Goal: Information Seeking & Learning: Check status

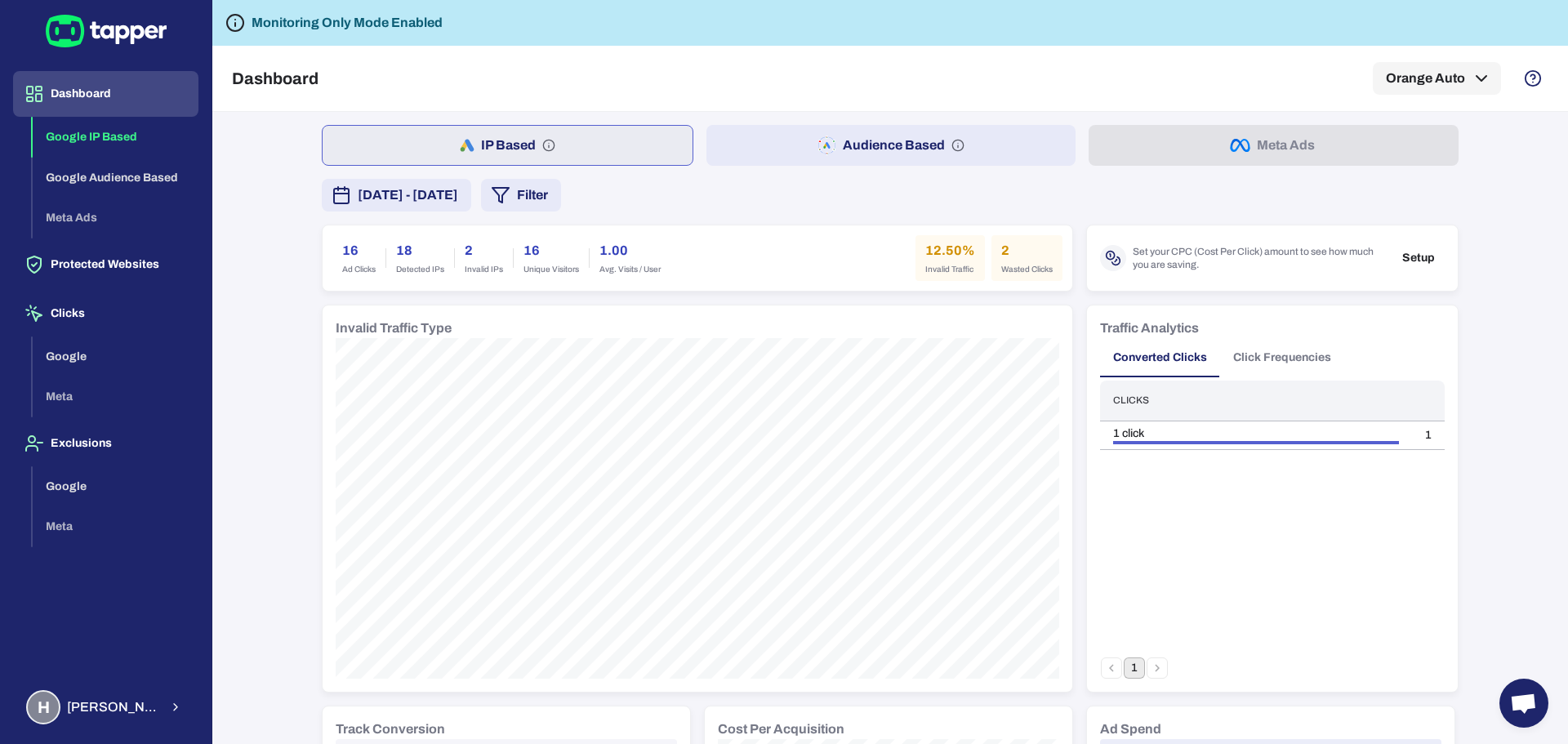
click at [394, 190] on span "[DATE] - [DATE]" at bounding box center [407, 195] width 100 height 19
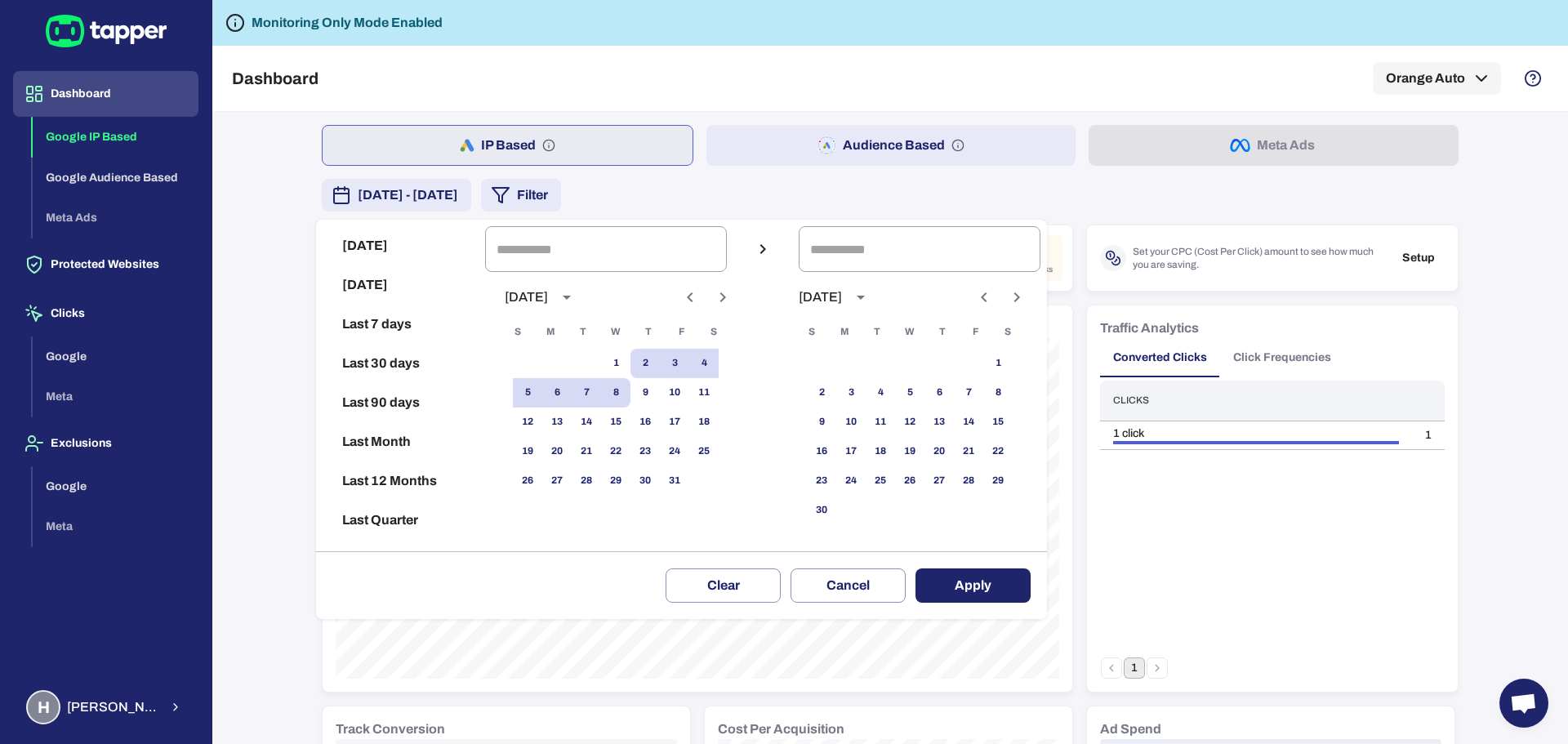
click at [356, 241] on button "Today" at bounding box center [401, 245] width 156 height 39
type input "**********"
click at [1008, 585] on button "Apply" at bounding box center [973, 585] width 116 height 35
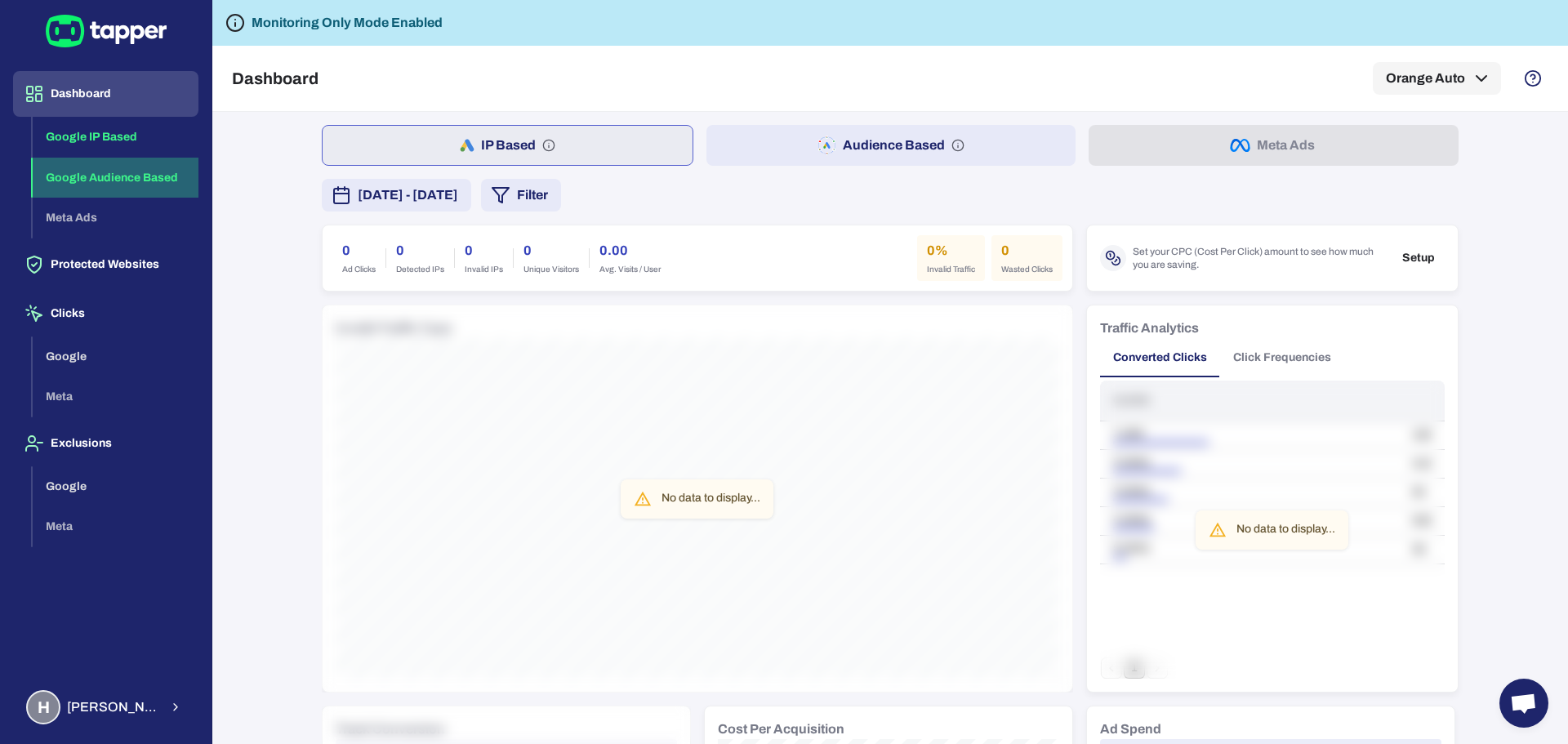
click at [141, 185] on button "Google Audience Based" at bounding box center [116, 178] width 166 height 40
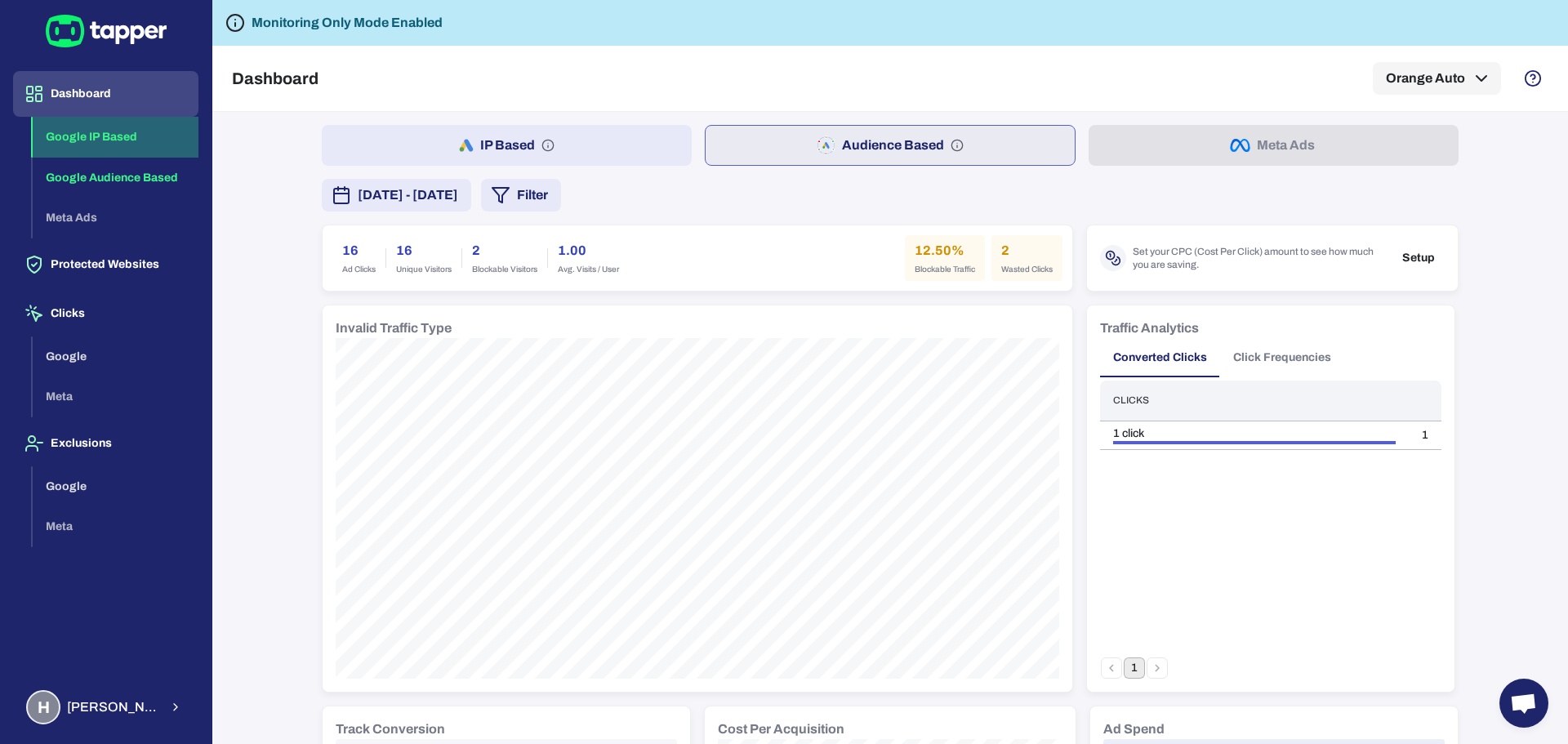
click at [132, 136] on button "Google IP Based" at bounding box center [116, 137] width 166 height 40
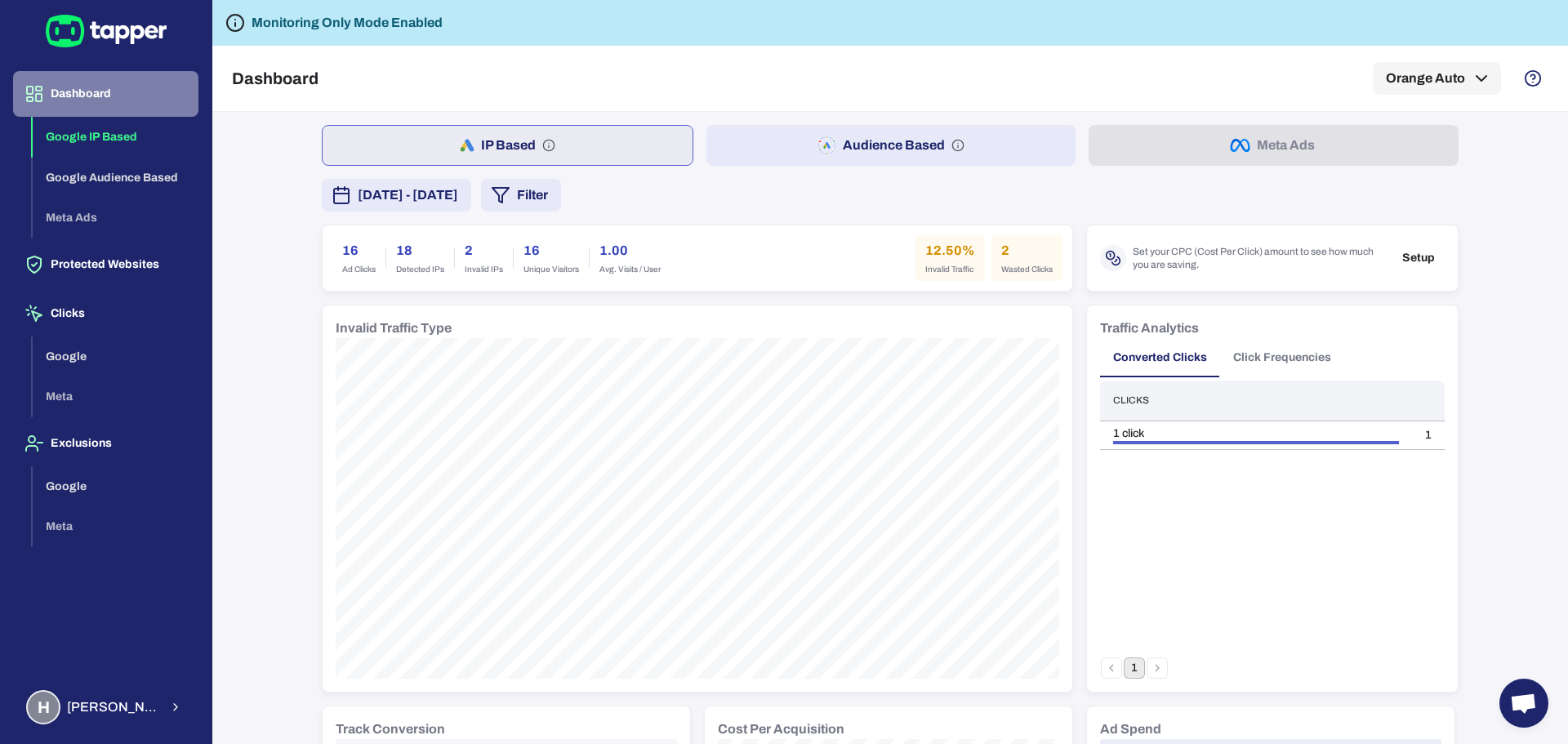
click at [127, 94] on button "Dashboard" at bounding box center [105, 94] width 186 height 46
click at [458, 194] on span "[DATE] - [DATE]" at bounding box center [407, 195] width 100 height 19
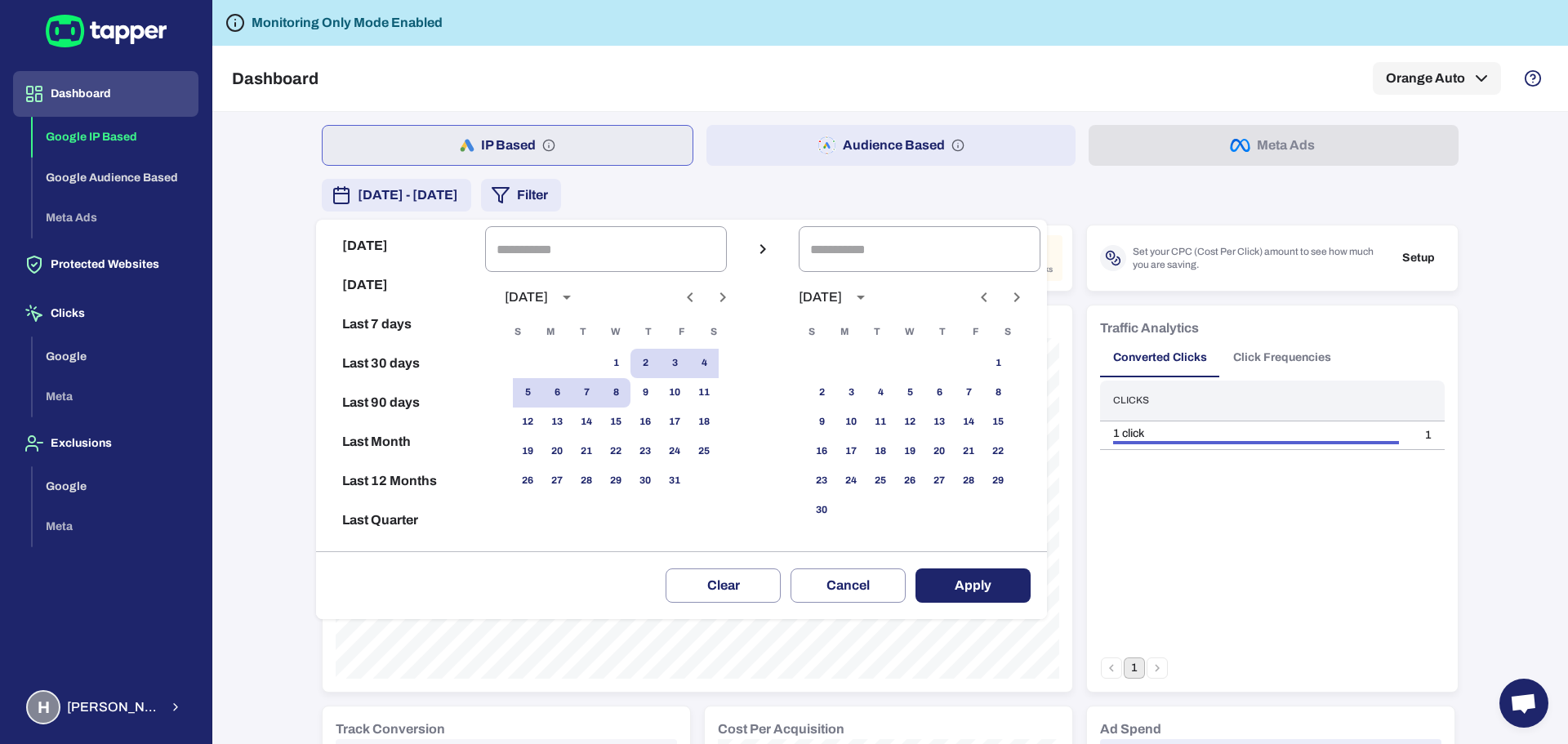
click at [391, 242] on button "Today" at bounding box center [401, 245] width 156 height 39
type input "**********"
drag, startPoint x: 990, startPoint y: 590, endPoint x: 945, endPoint y: 578, distance: 46.6
click at [990, 593] on button "Apply" at bounding box center [973, 585] width 116 height 35
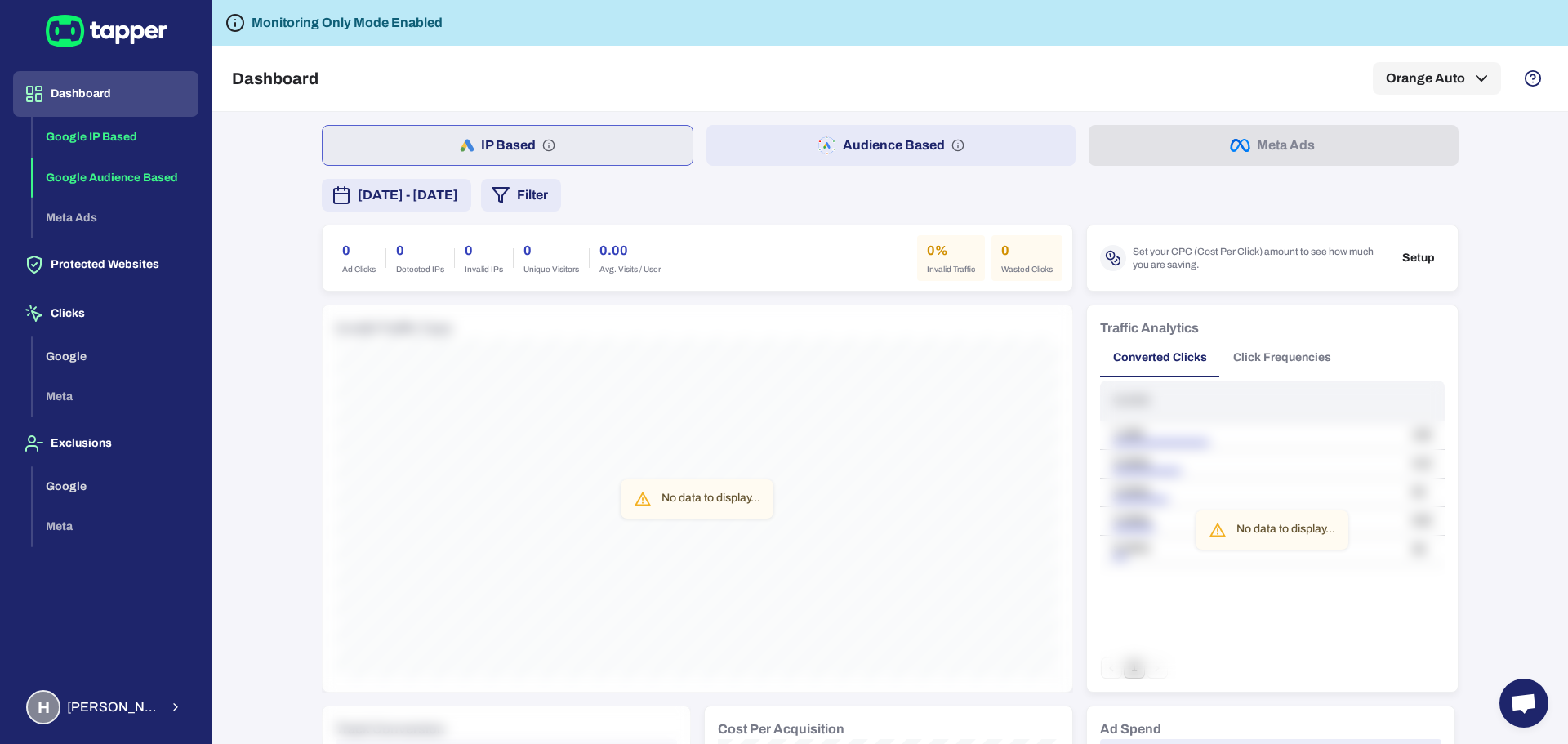
click at [106, 175] on button "Google Audience Based" at bounding box center [116, 178] width 166 height 40
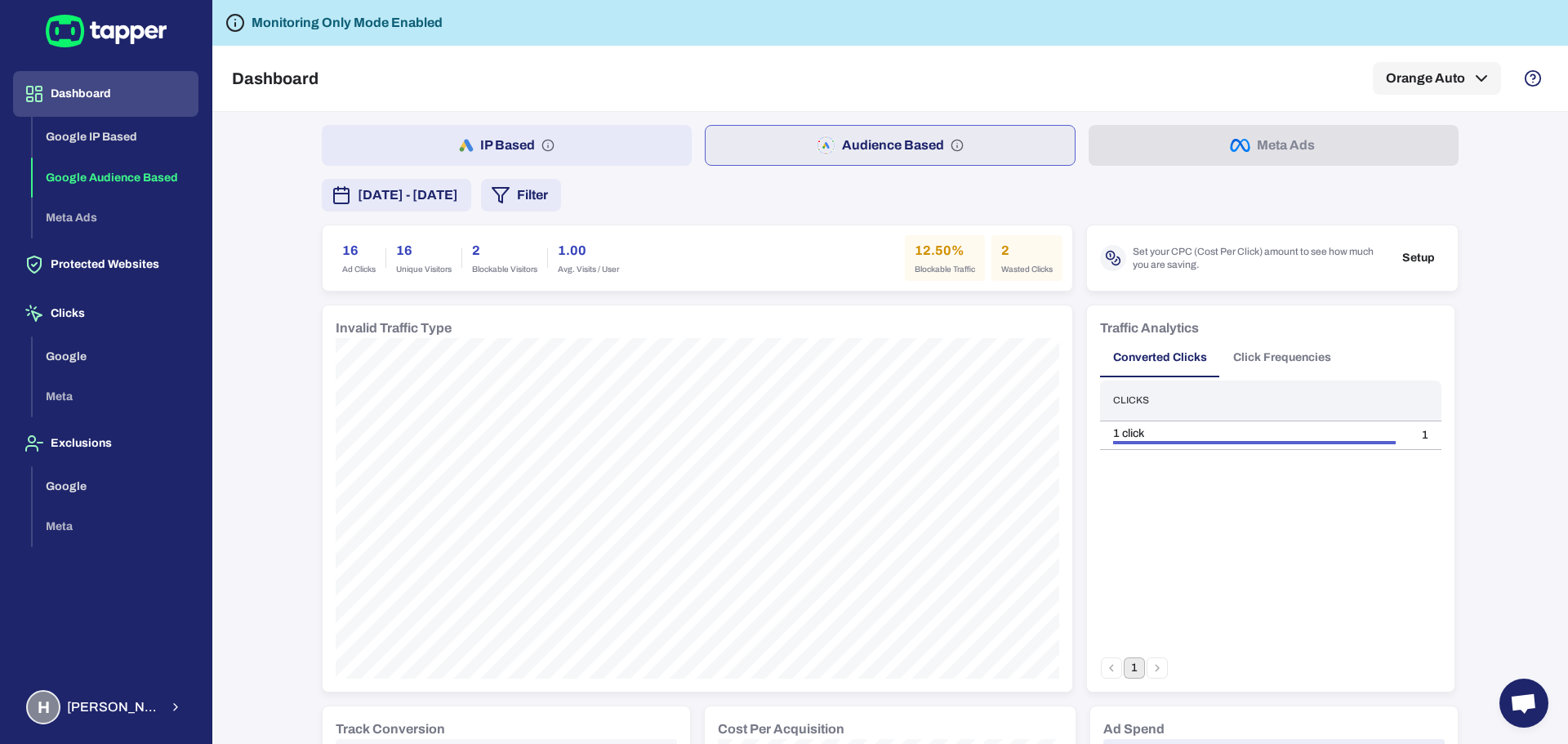
click at [458, 194] on span "[DATE] - [DATE]" at bounding box center [407, 195] width 100 height 19
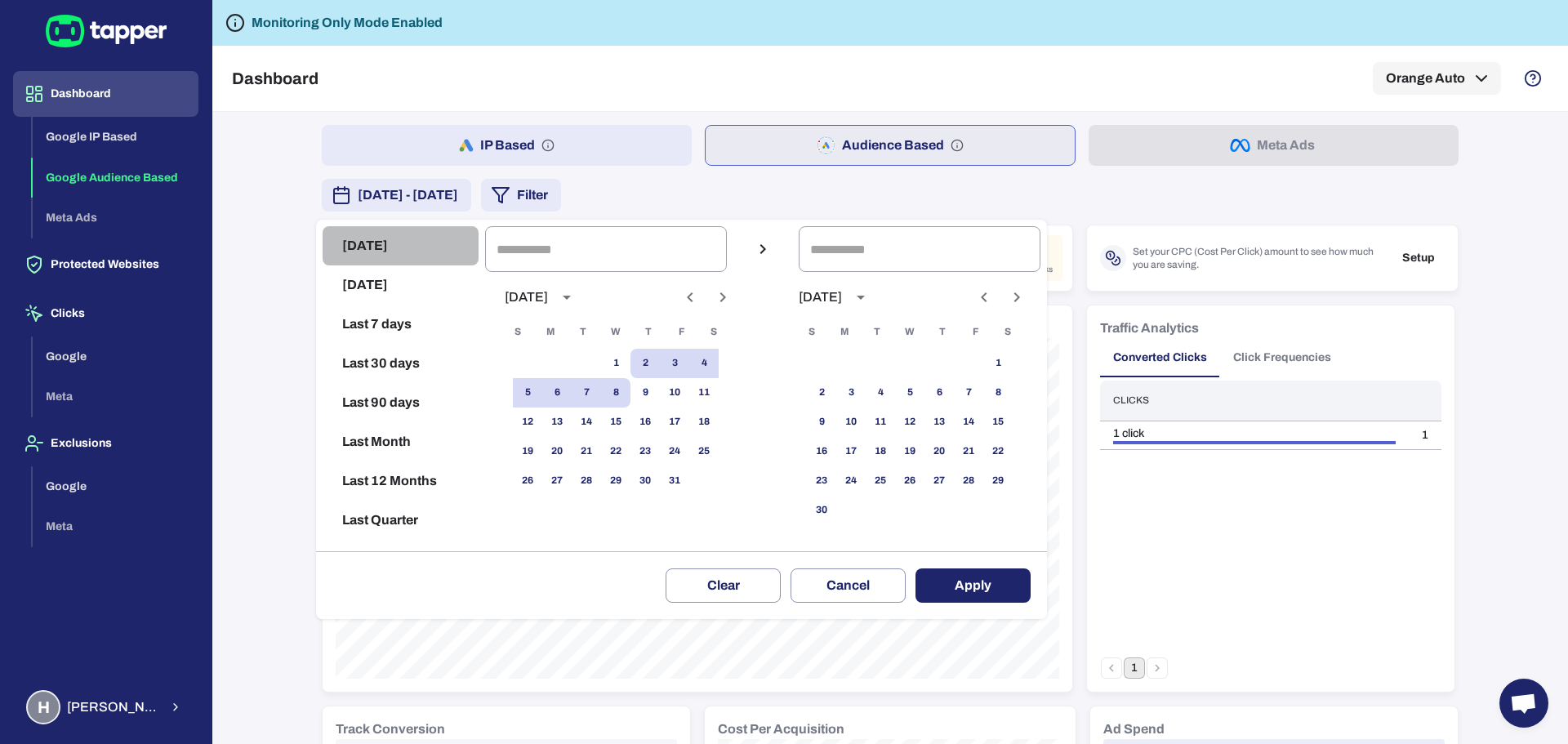
click at [401, 254] on button "[DATE]" at bounding box center [401, 245] width 156 height 39
type input "**********"
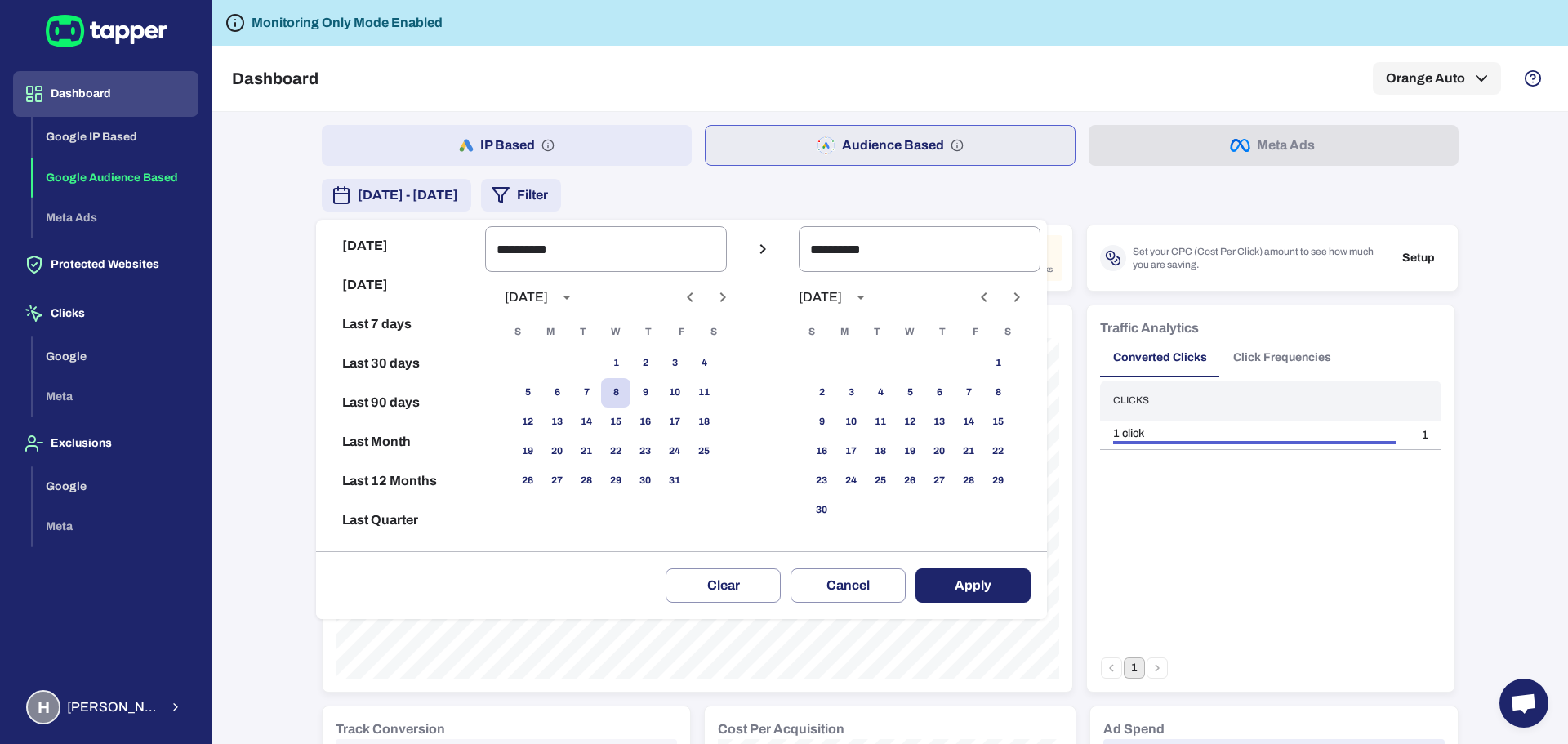
click at [962, 572] on button "Apply" at bounding box center [973, 585] width 116 height 35
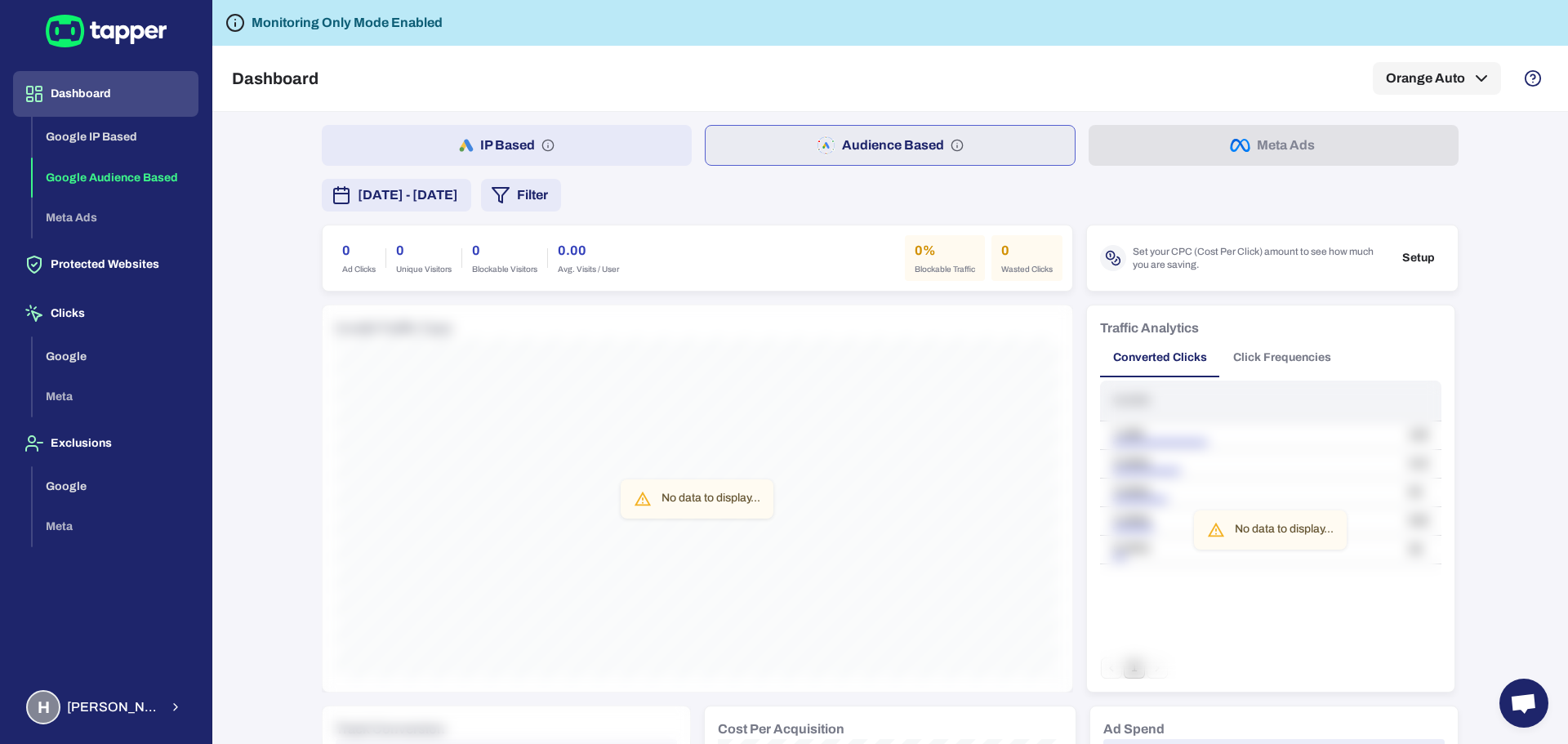
click at [79, 228] on div "Google IP Based Google Audience Based Meta Ads" at bounding box center [116, 177] width 166 height 121
click at [78, 304] on button "Clicks" at bounding box center [105, 314] width 186 height 46
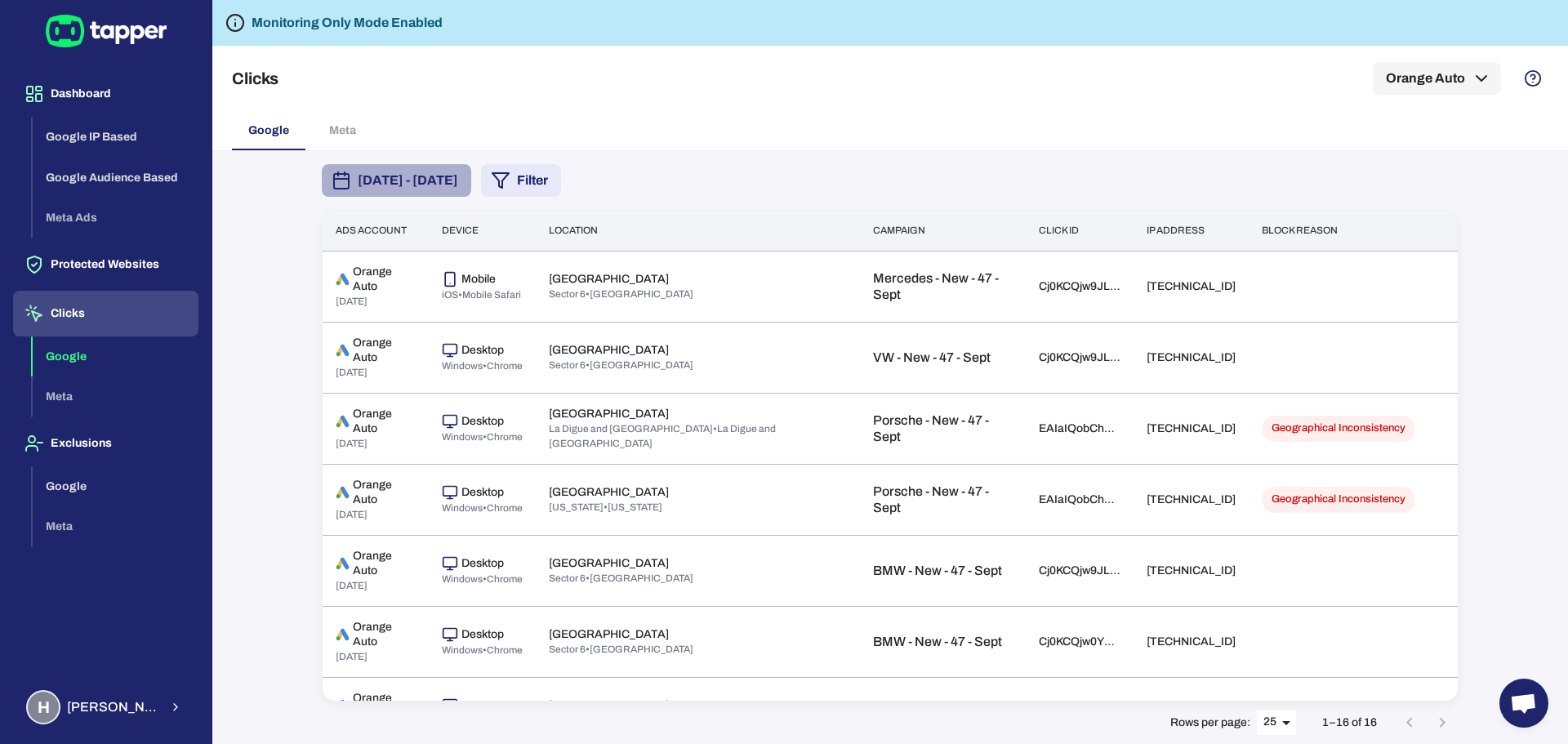
click at [471, 170] on button "October 2, 2025 - October 8, 2025" at bounding box center [396, 181] width 149 height 33
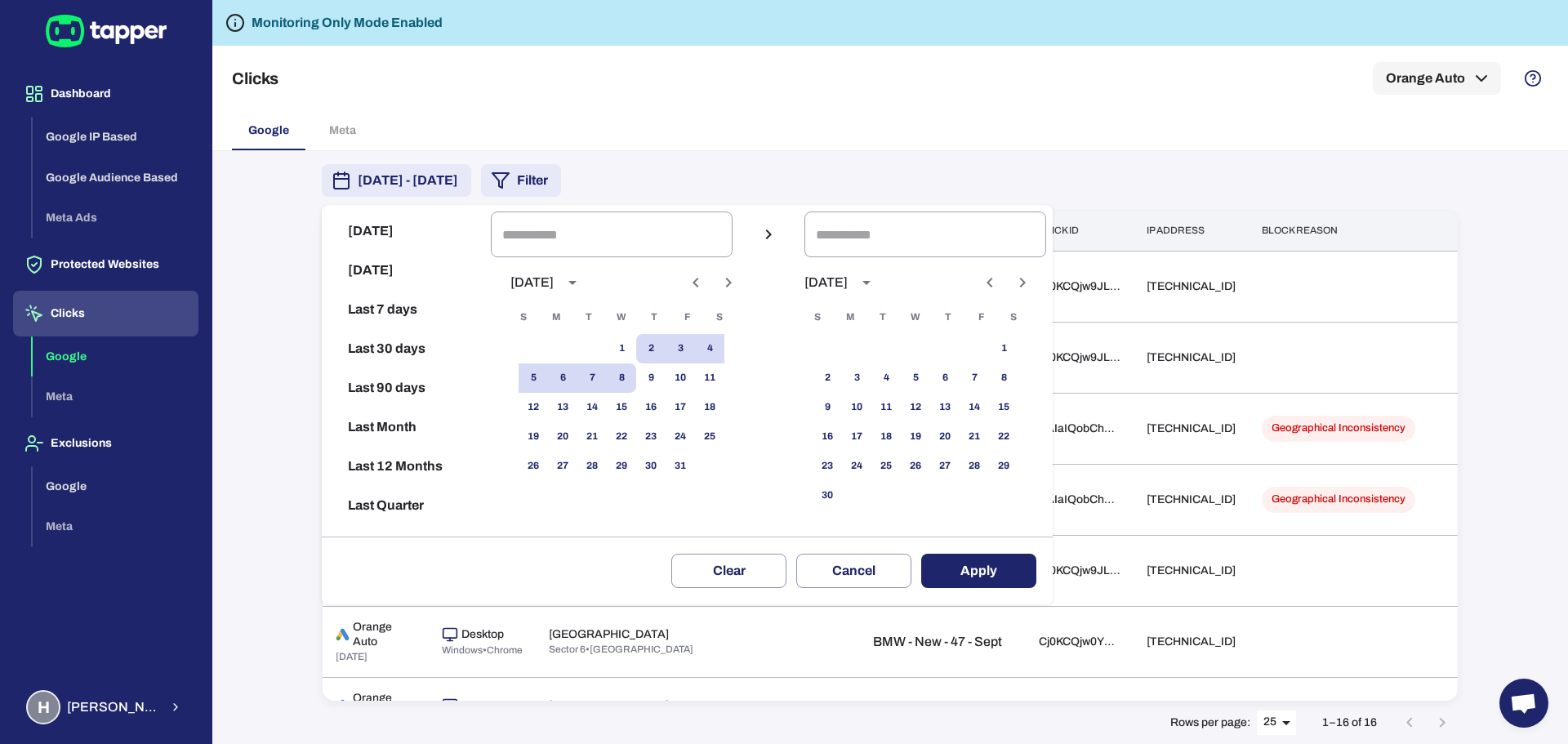
click at [393, 225] on button "[DATE]" at bounding box center [406, 231] width 156 height 39
type input "**********"
click at [952, 576] on button "Apply" at bounding box center [978, 571] width 116 height 35
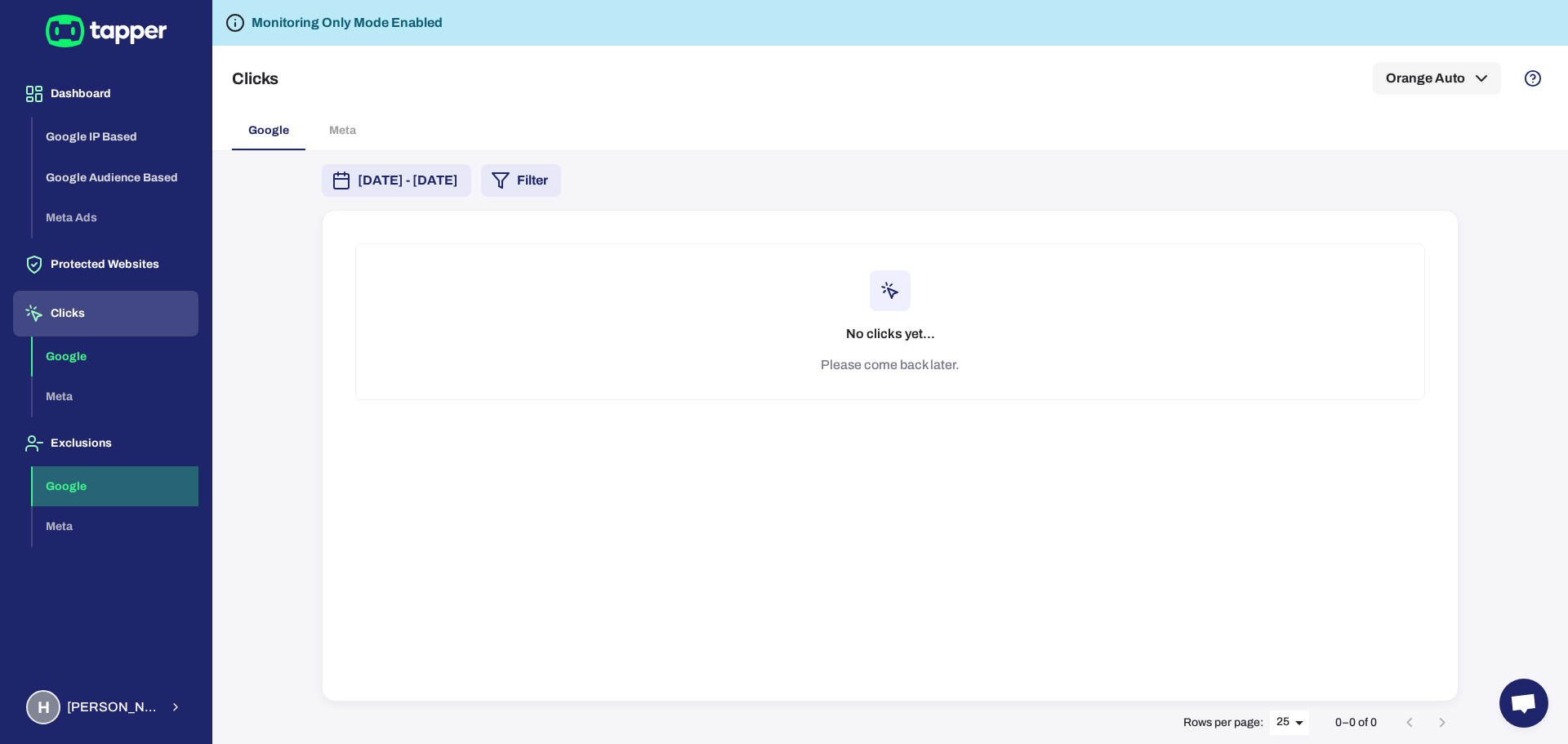
click at [93, 488] on button "Google" at bounding box center [116, 487] width 166 height 40
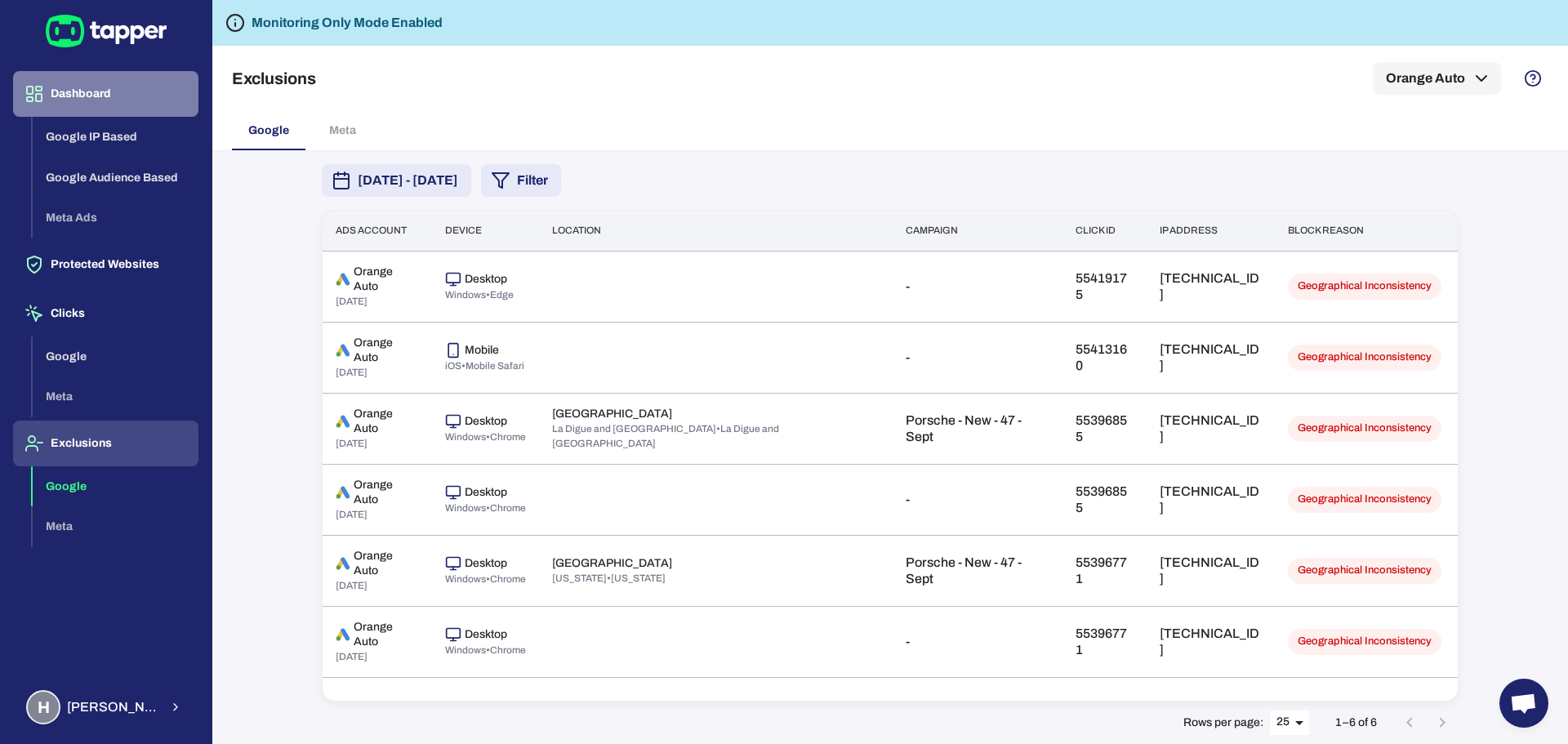
click at [85, 94] on button "Dashboard" at bounding box center [105, 94] width 186 height 46
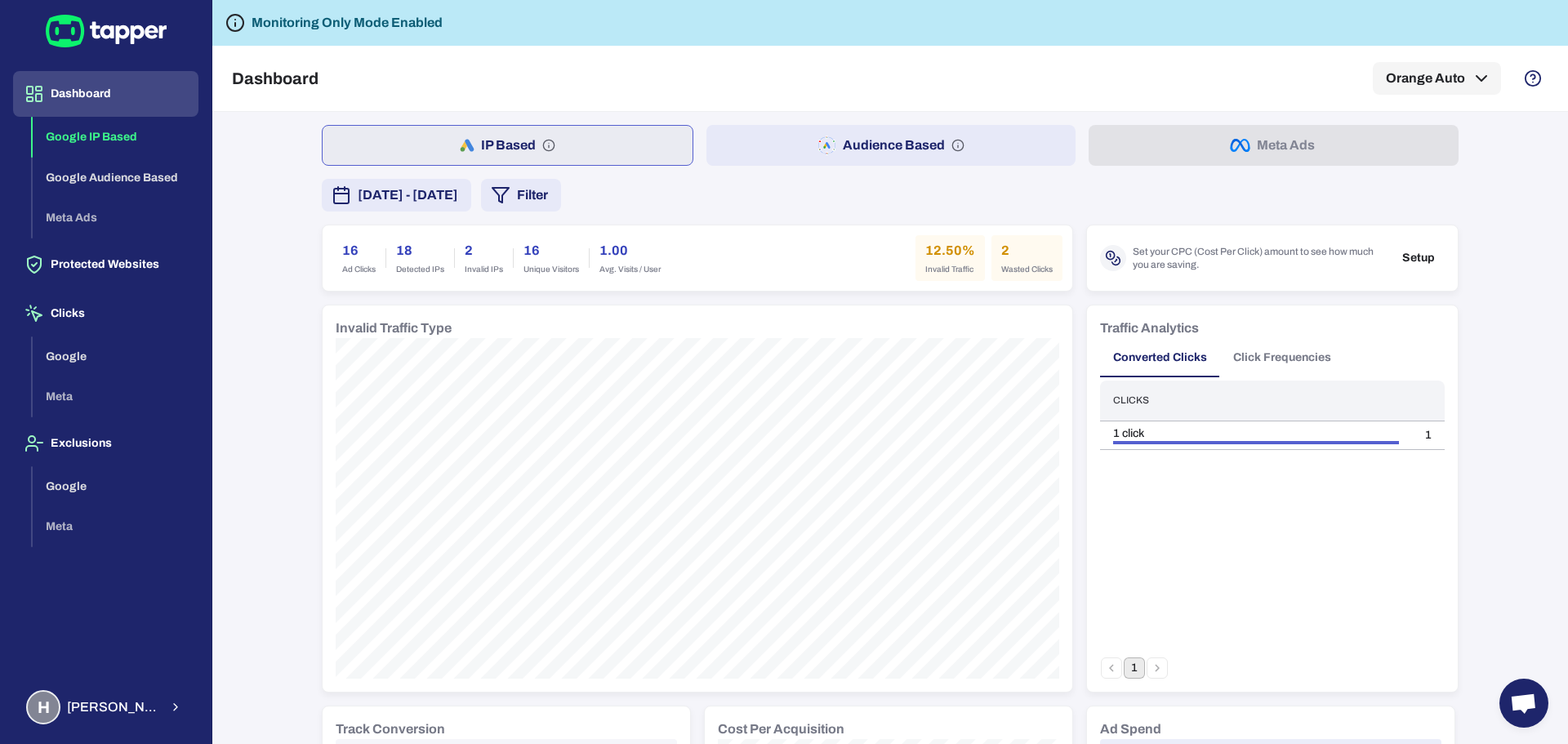
click at [458, 199] on span "[DATE] - [DATE]" at bounding box center [407, 195] width 100 height 19
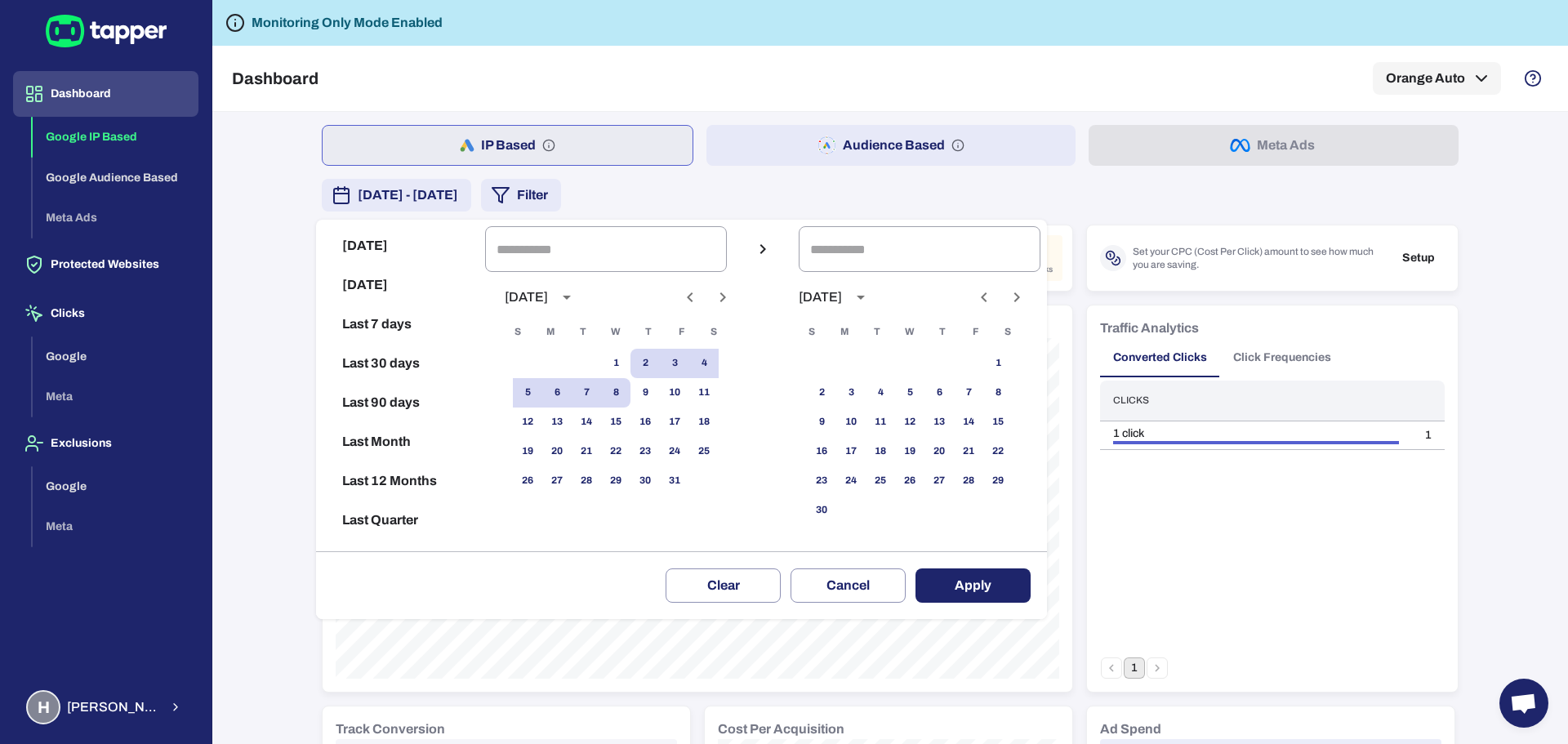
click at [410, 247] on button "[DATE]" at bounding box center [401, 245] width 156 height 39
type input "**********"
click at [1011, 591] on button "Apply" at bounding box center [973, 585] width 116 height 35
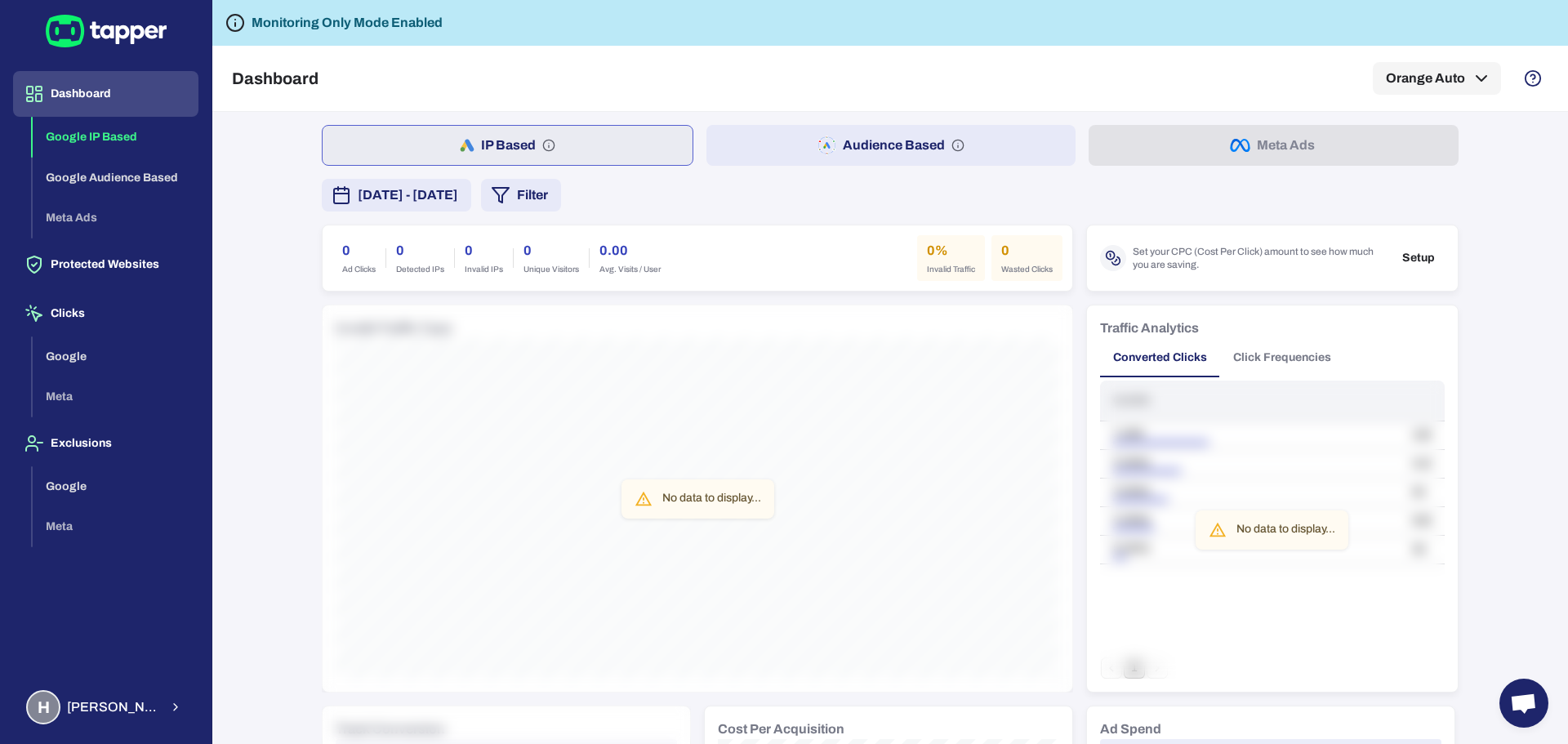
click at [55, 89] on button "Dashboard" at bounding box center [105, 94] width 186 height 46
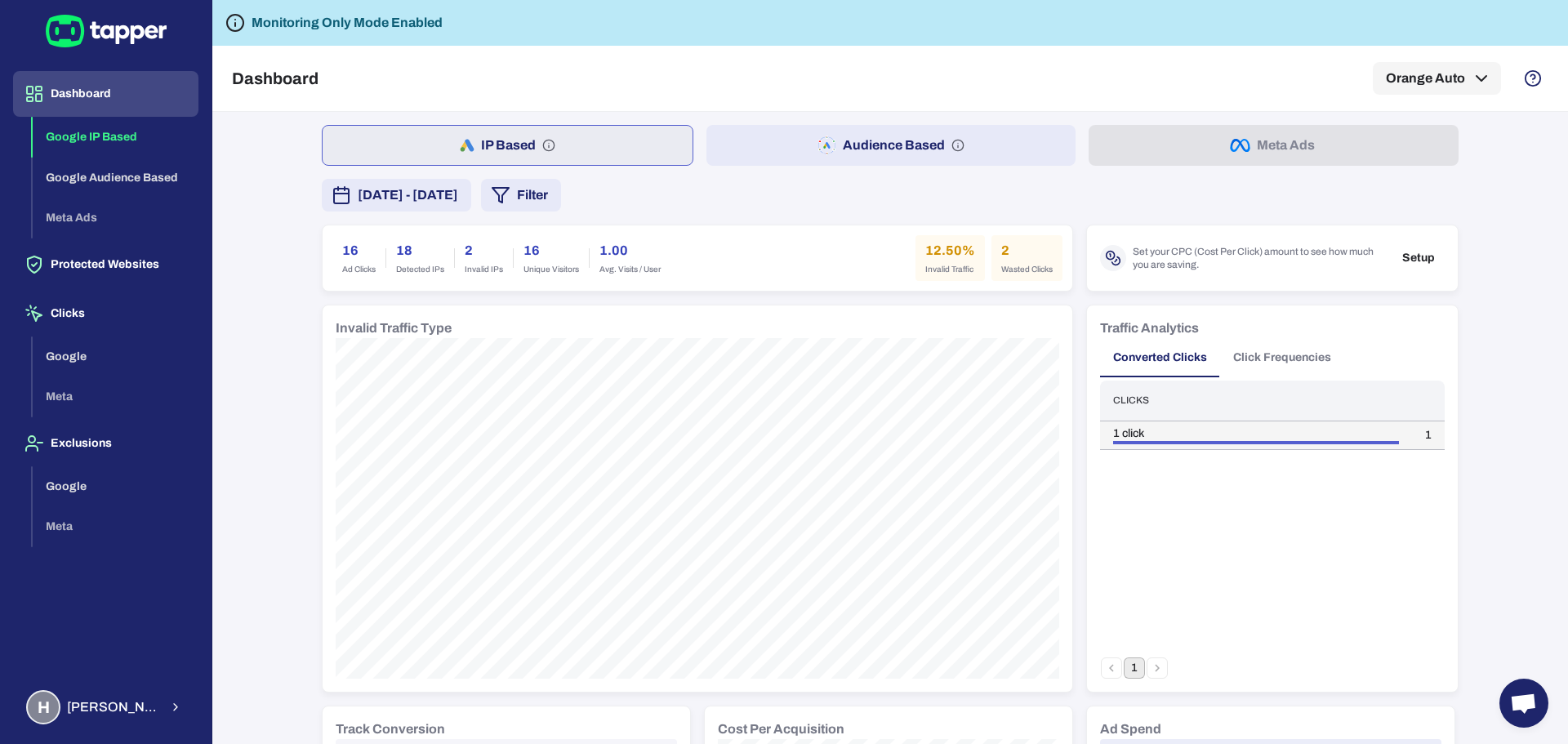
click at [1264, 431] on div "1 click" at bounding box center [1256, 433] width 286 height 14
click at [1298, 364] on button "Click Frequencies" at bounding box center [1282, 358] width 124 height 39
click at [1140, 355] on button "Converted Clicks" at bounding box center [1160, 358] width 120 height 39
click at [115, 93] on button "Dashboard" at bounding box center [105, 94] width 186 height 46
click at [429, 196] on span "[DATE] - [DATE]" at bounding box center [407, 195] width 100 height 19
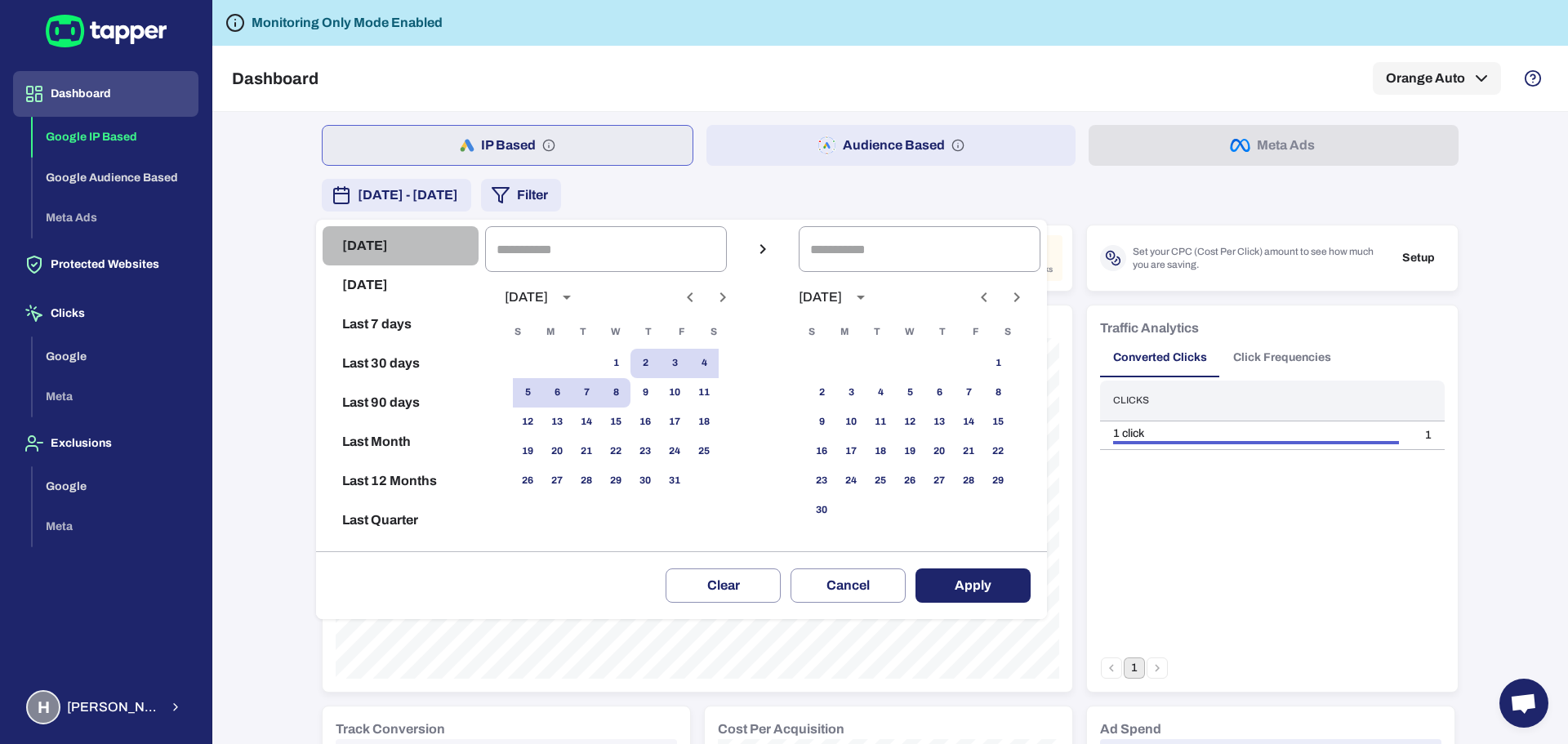
click at [402, 246] on button "[DATE]" at bounding box center [401, 245] width 156 height 39
type input "**********"
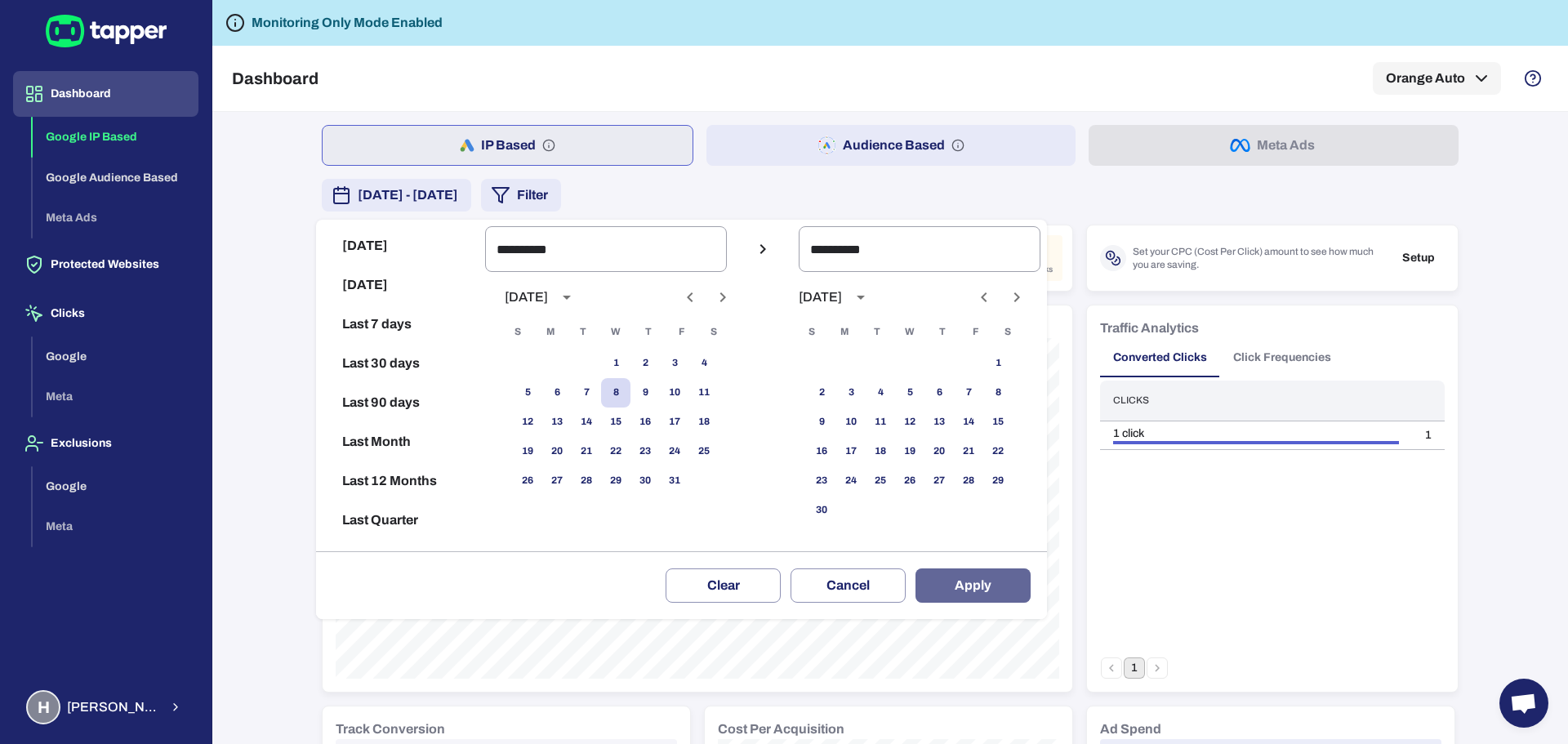
click at [985, 574] on button "Apply" at bounding box center [973, 585] width 116 height 35
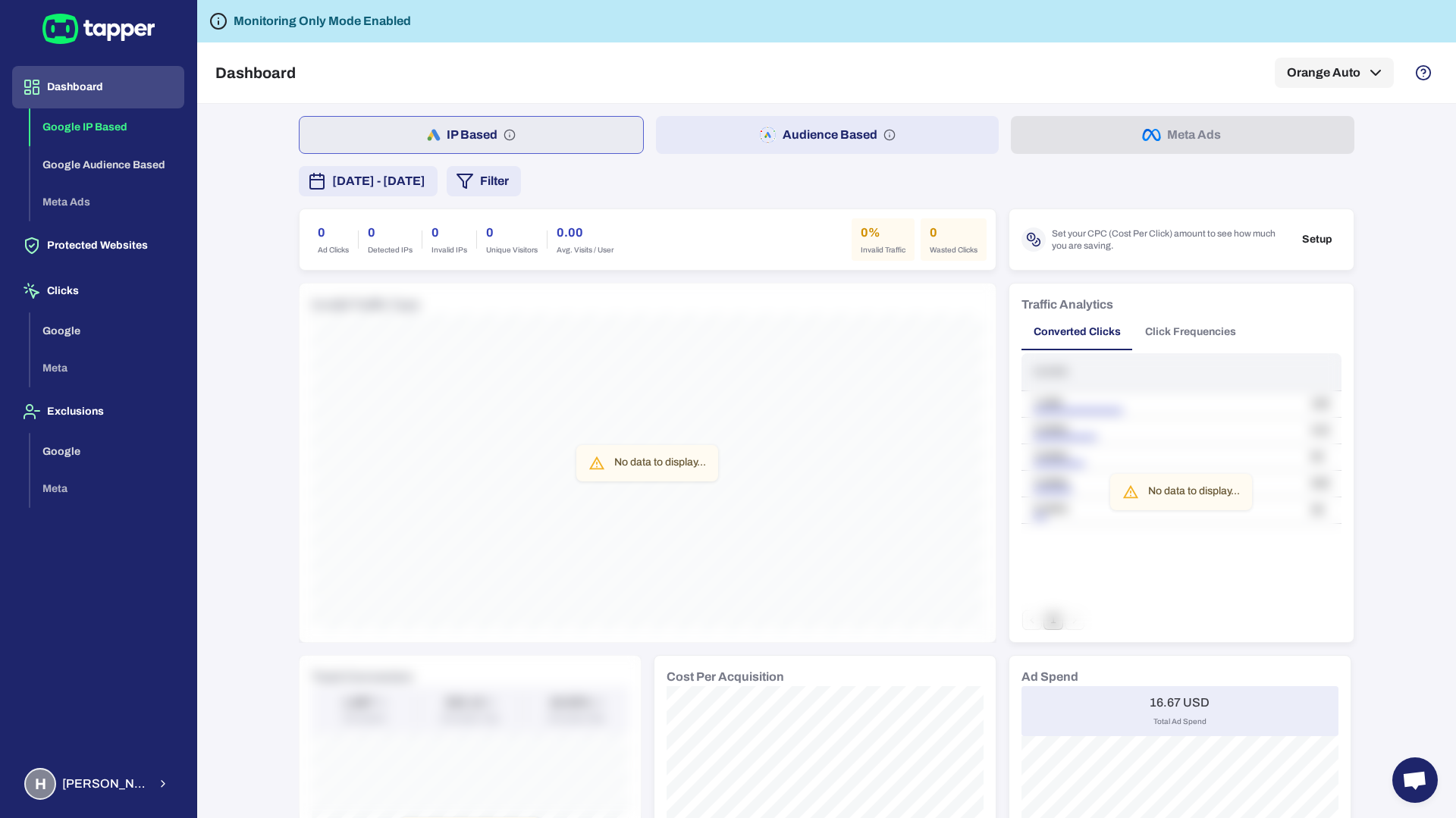
click at [1407, 203] on div "IP Based Audience Based Meta Ads October 8, 2025 - October 8, 2025 Filter 0 Ad …" at bounding box center [826, 461] width 1259 height 714
click at [789, 117] on button "Audience Based" at bounding box center [828, 135] width 344 height 38
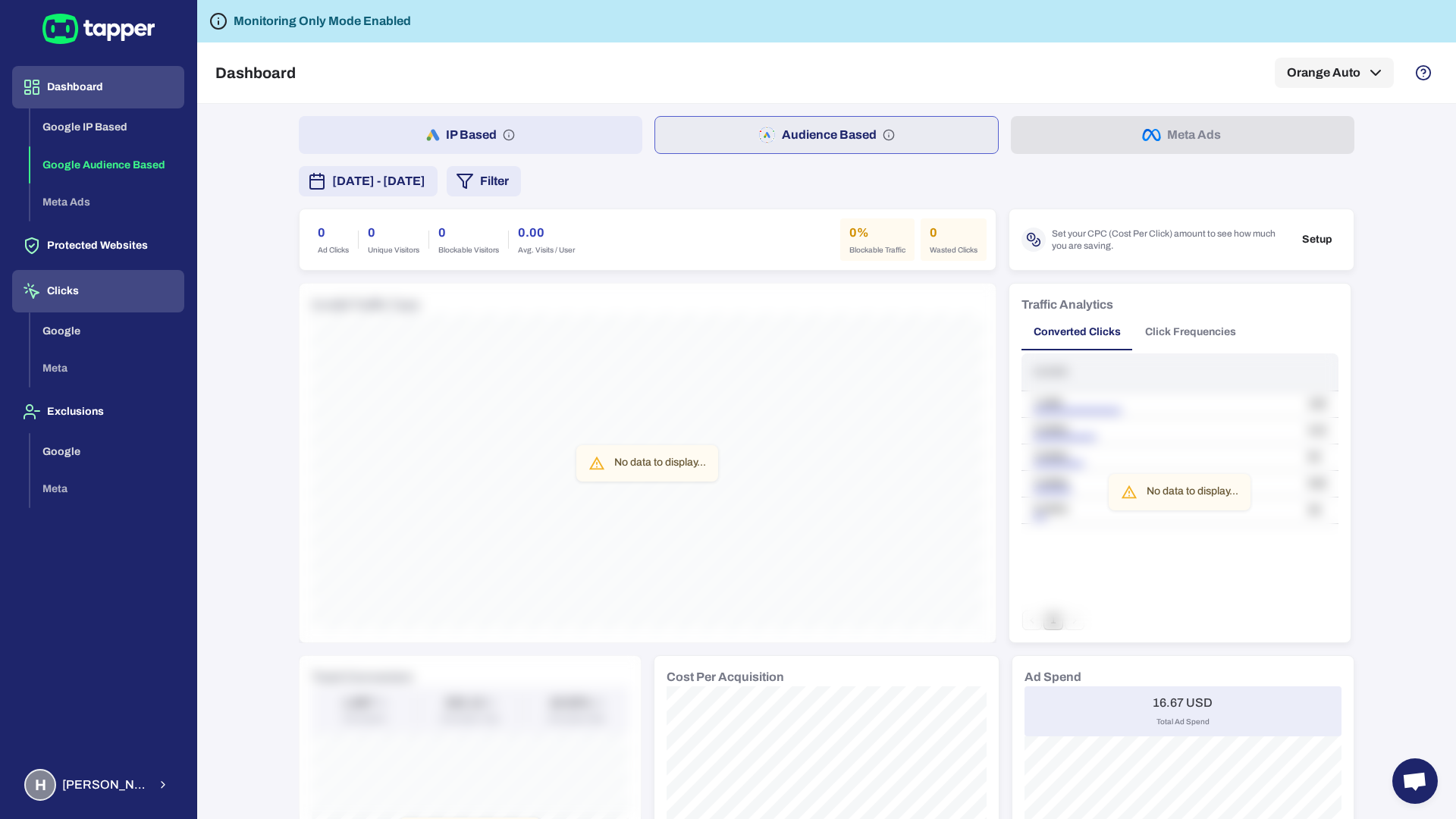
click at [88, 286] on button "Clicks" at bounding box center [98, 291] width 172 height 42
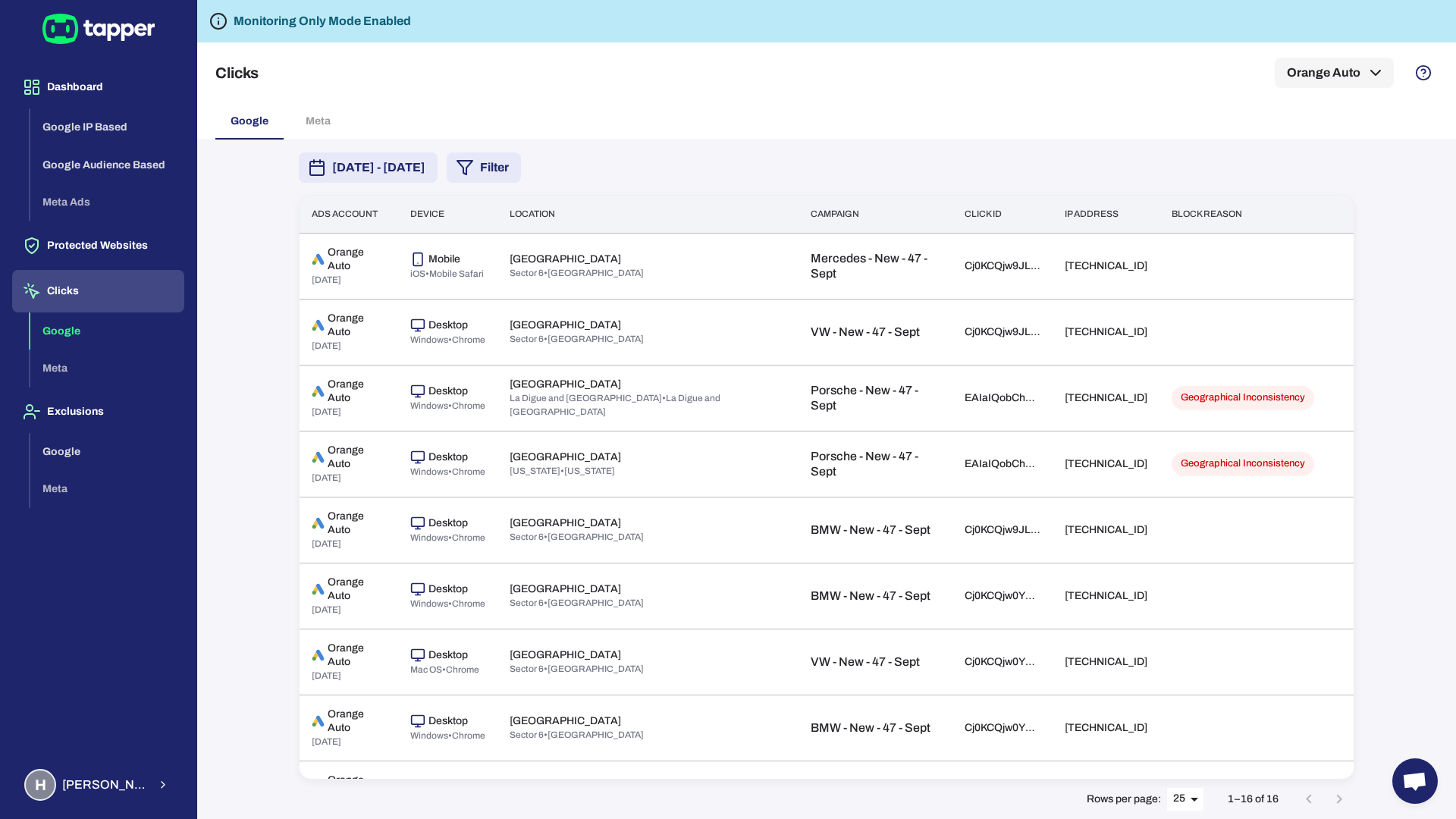
click at [409, 170] on span "[DATE] - [DATE]" at bounding box center [378, 167] width 93 height 18
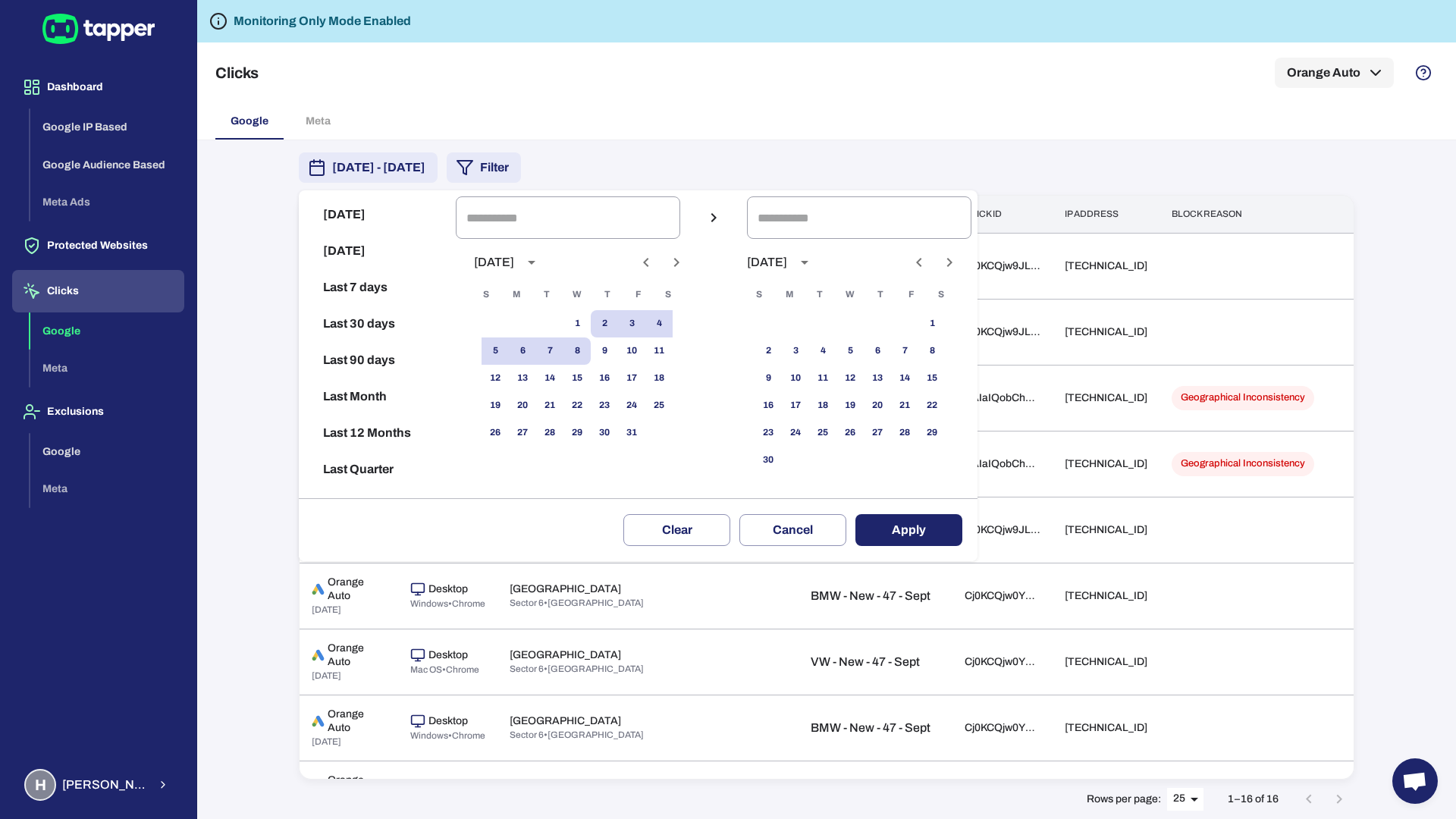
click at [352, 225] on button "[DATE]" at bounding box center [377, 215] width 145 height 36
type input "**********"
click at [932, 529] on button "Apply" at bounding box center [909, 530] width 107 height 32
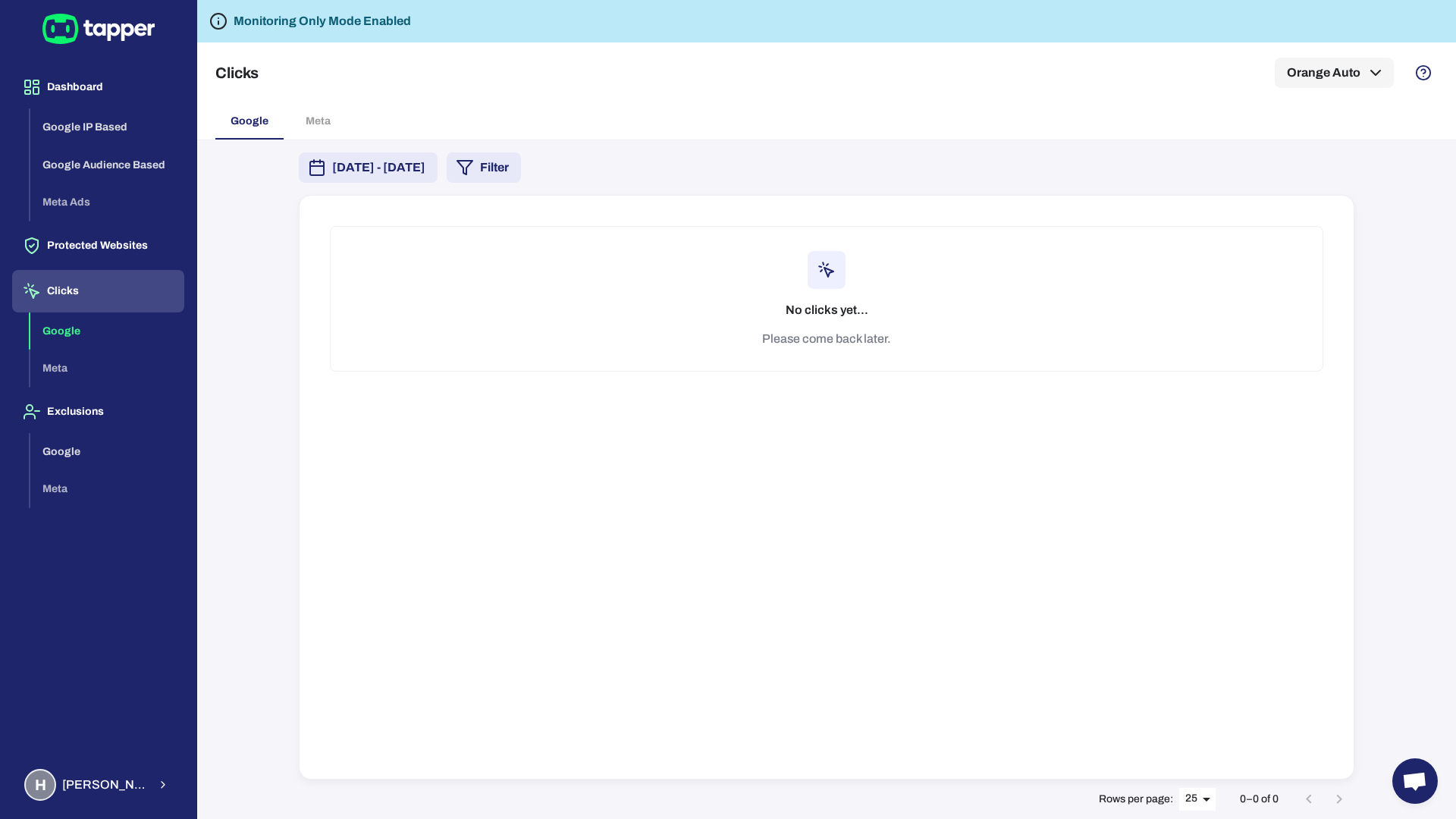
click at [1192, 470] on div "No clicks yet... Please come back later." at bounding box center [827, 487] width 1056 height 585
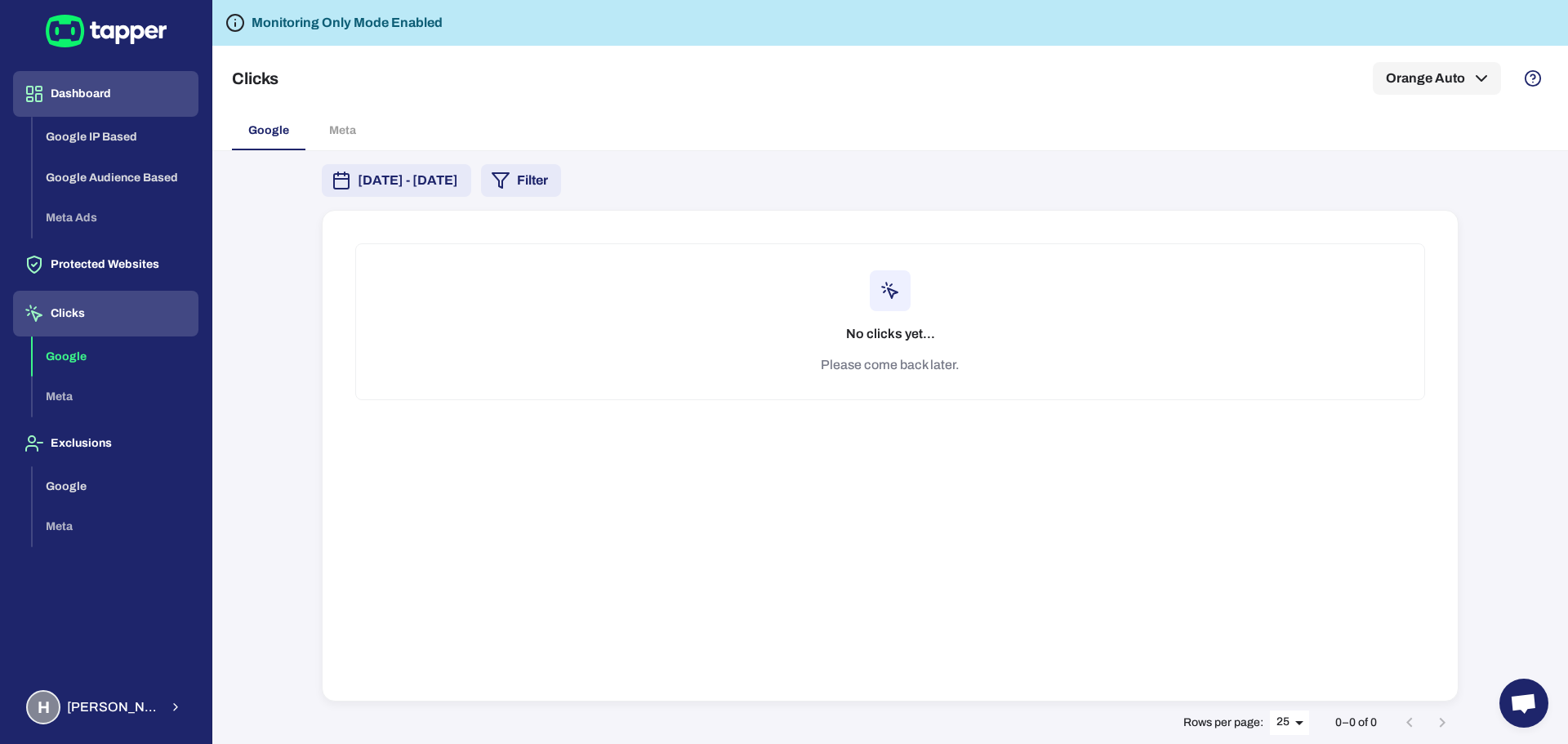
click at [112, 97] on button "Dashboard" at bounding box center [105, 94] width 186 height 46
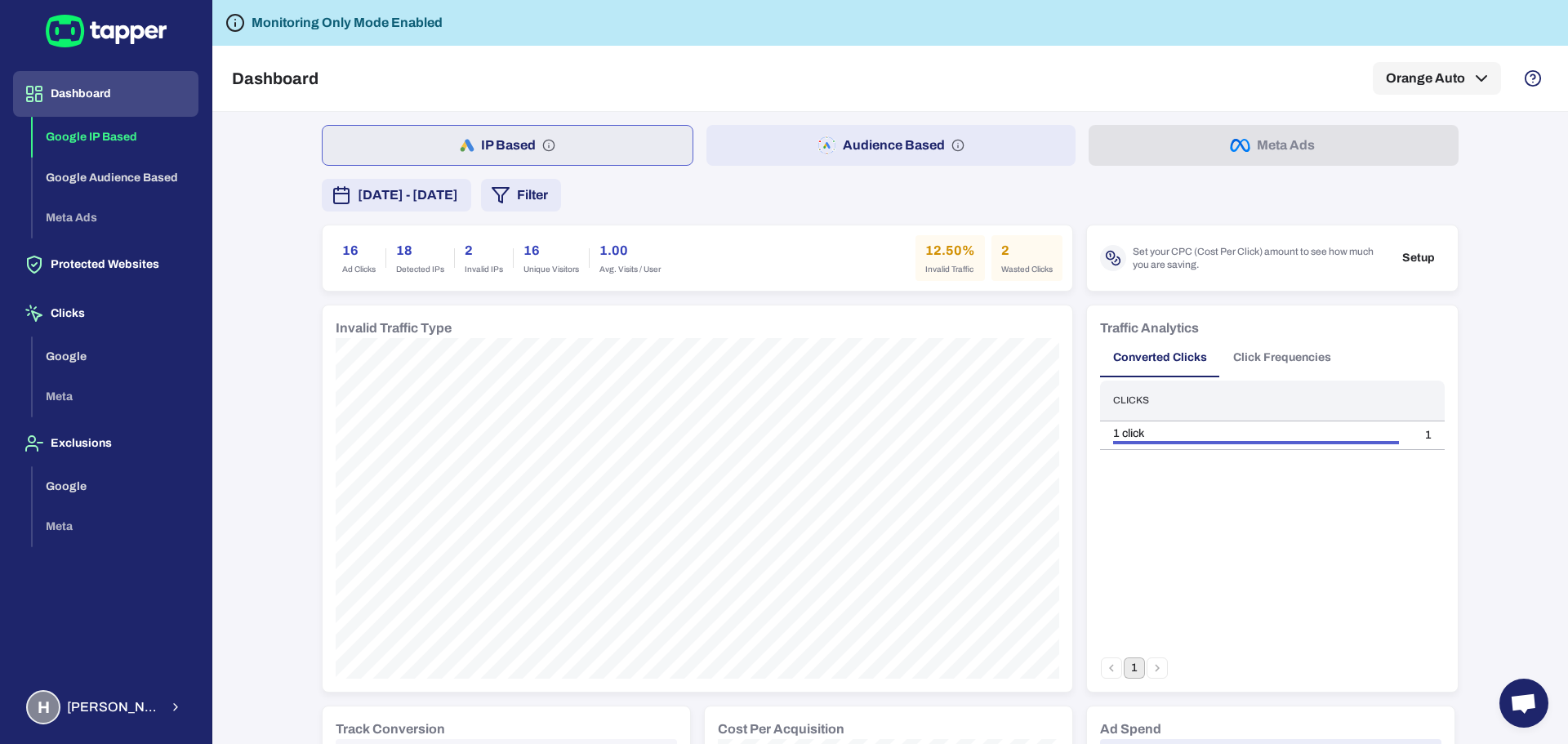
click at [115, 141] on button "Google IP Based" at bounding box center [116, 137] width 166 height 40
click at [112, 181] on button "Google Audience Based" at bounding box center [116, 178] width 166 height 40
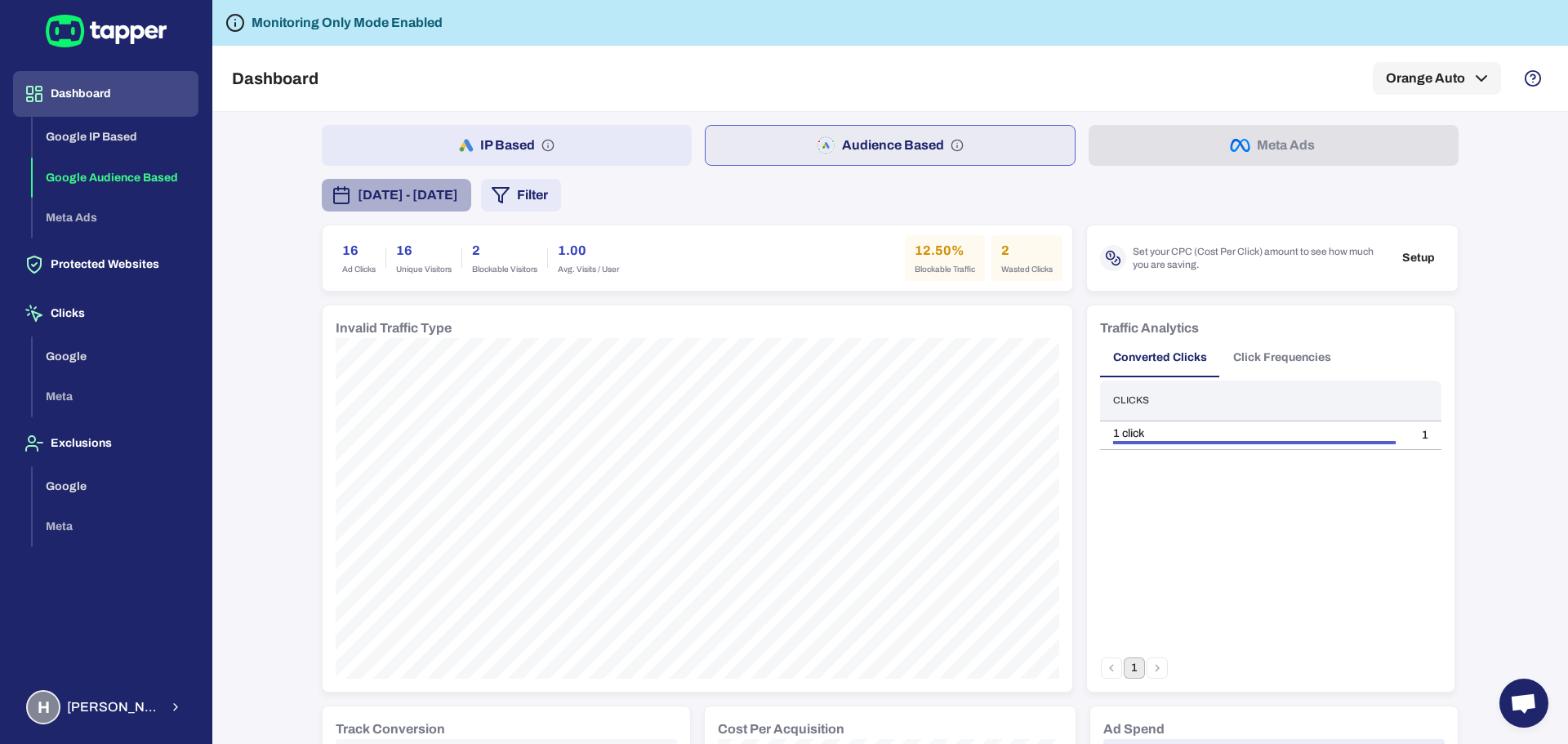
click at [458, 197] on span "[DATE] - [DATE]" at bounding box center [407, 195] width 100 height 19
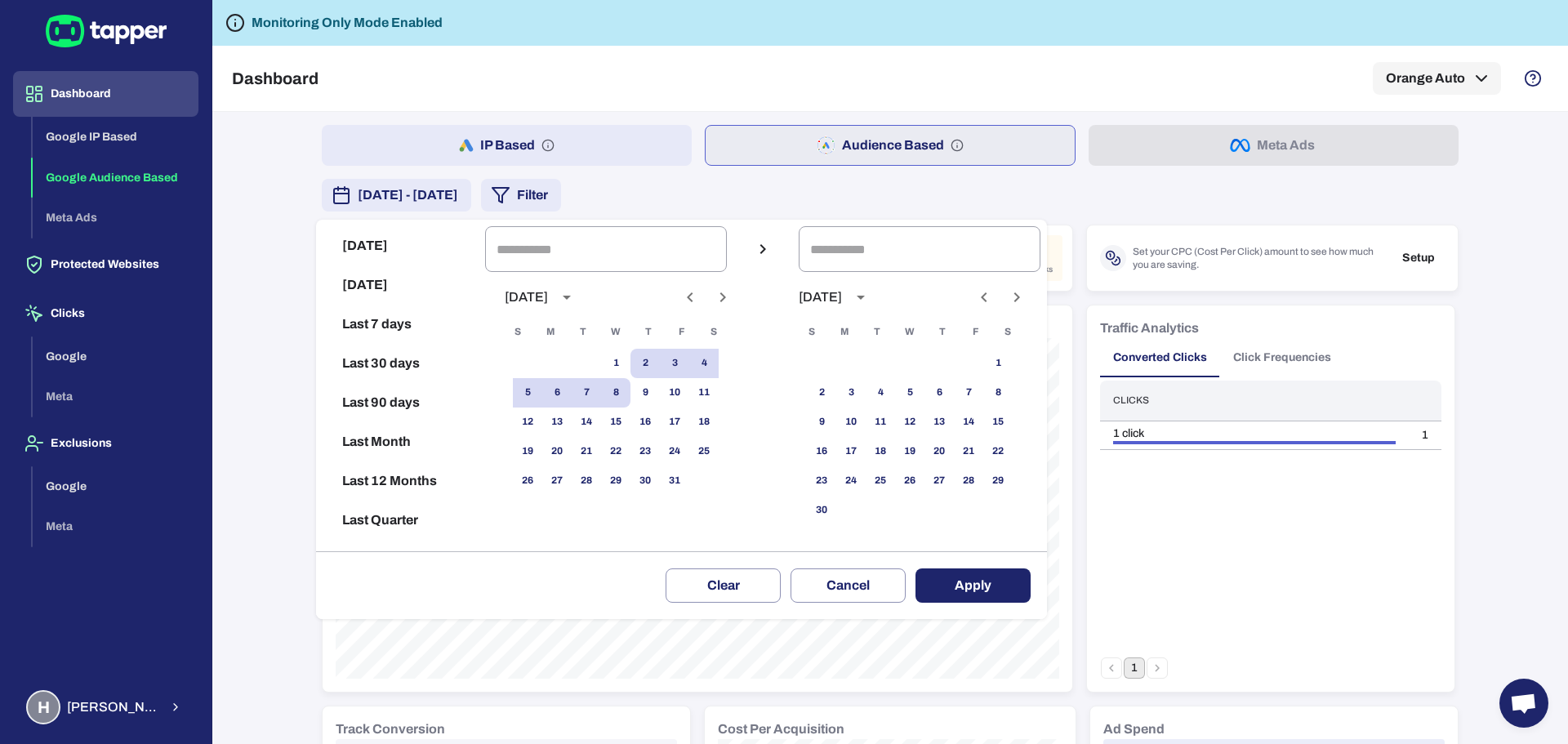
click at [357, 241] on button "[DATE]" at bounding box center [401, 245] width 156 height 39
type input "**********"
click at [1007, 595] on button "Apply" at bounding box center [973, 585] width 116 height 35
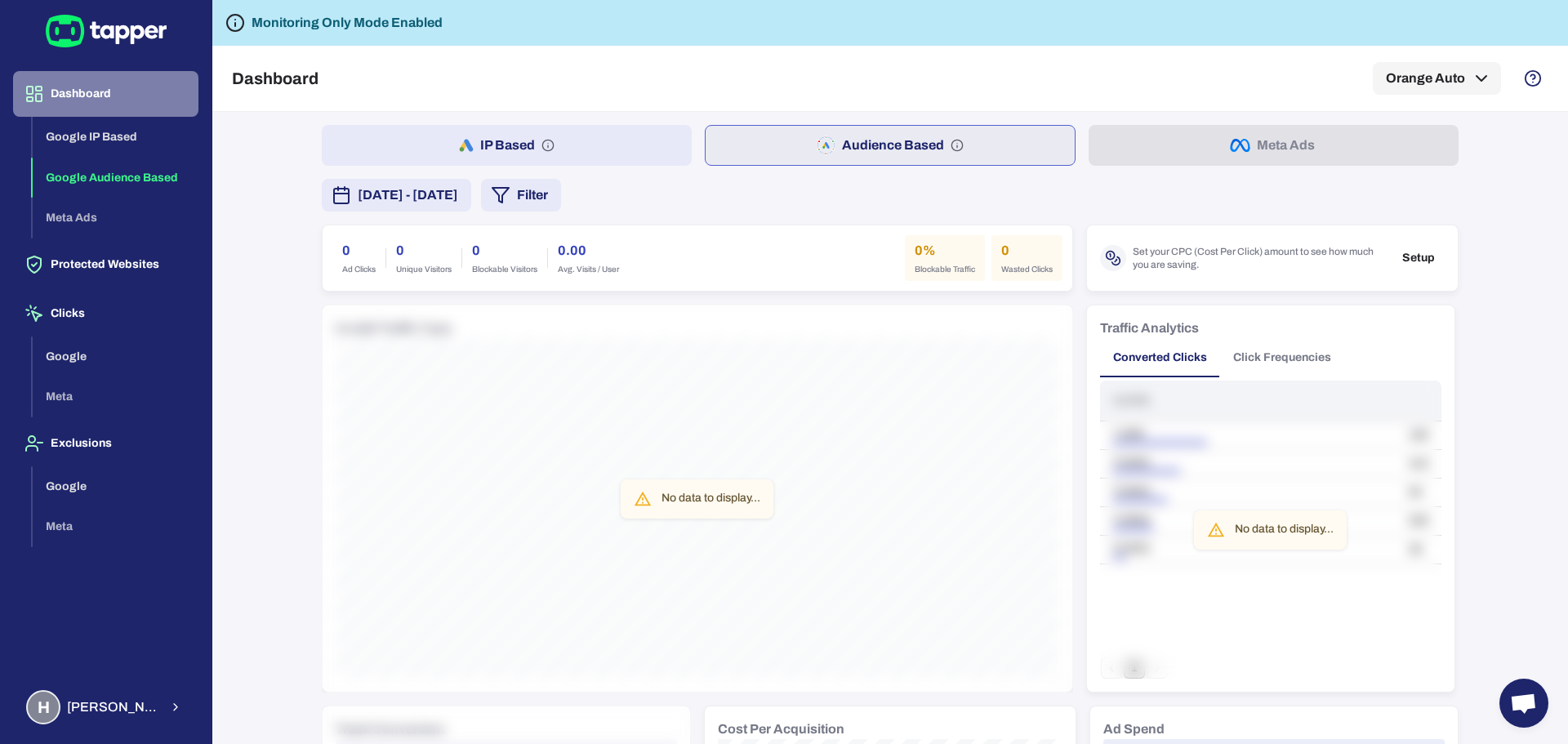
click at [109, 106] on button "Dashboard" at bounding box center [105, 94] width 186 height 46
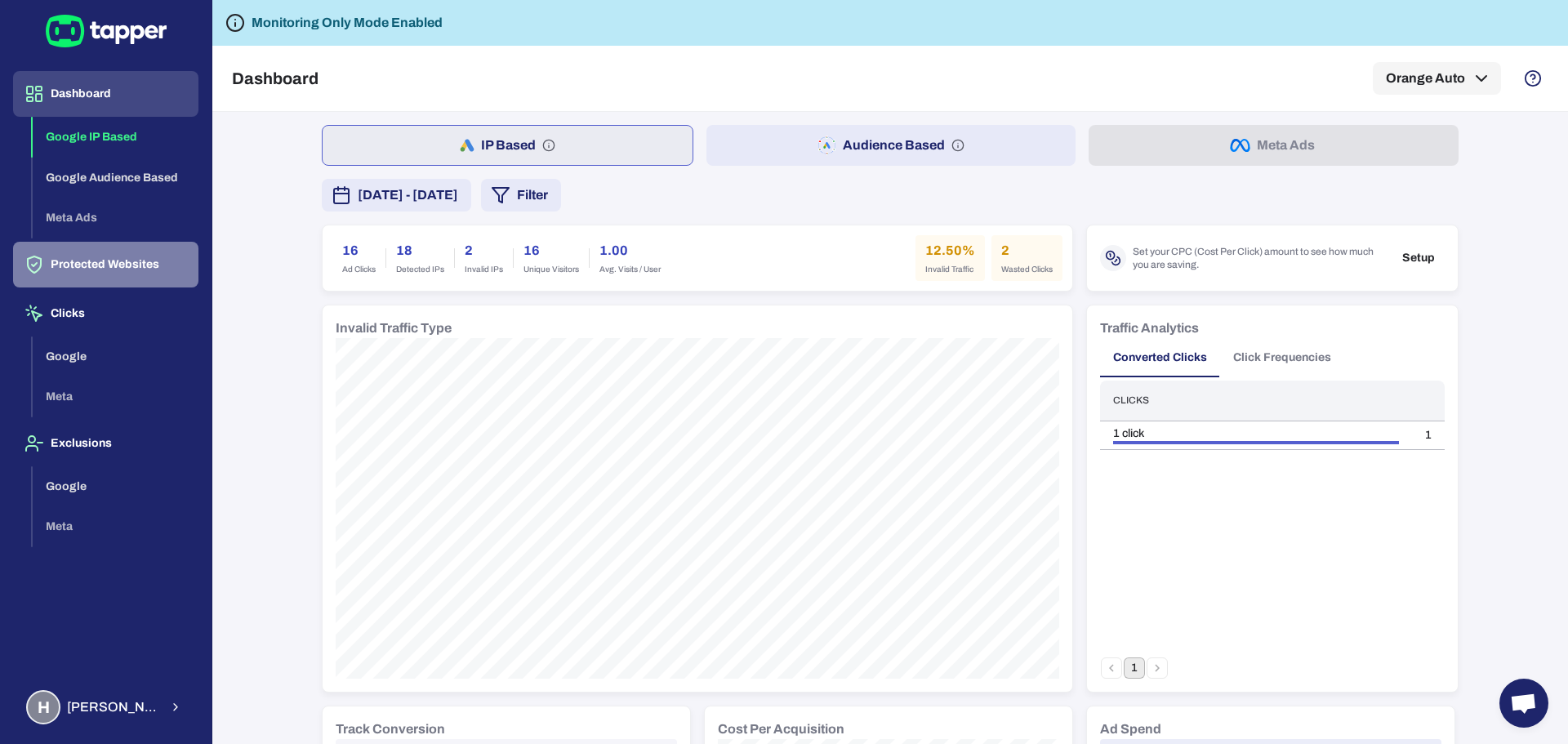
click at [86, 273] on button "Protected Websites" at bounding box center [105, 265] width 186 height 46
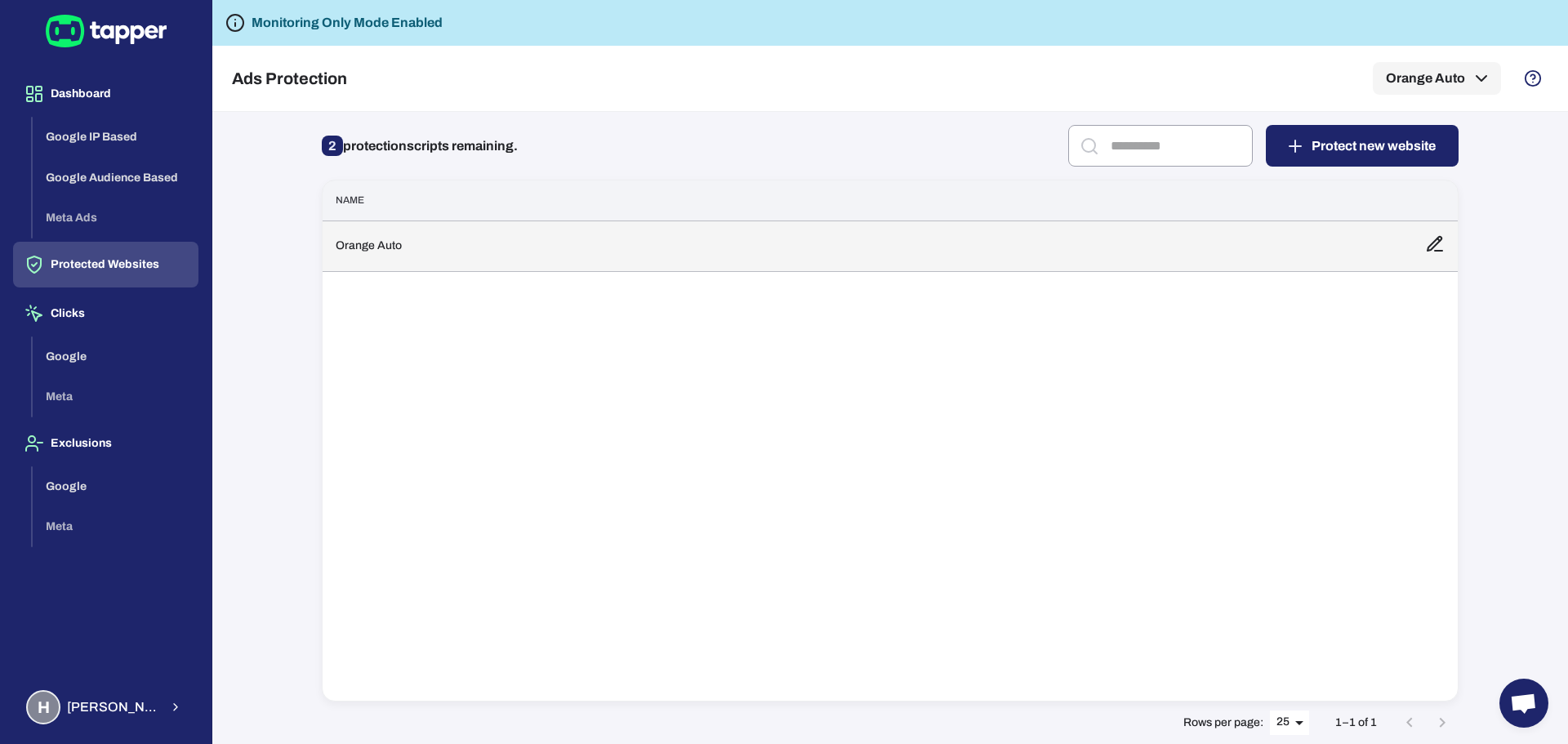
click at [554, 245] on td "Orange Auto" at bounding box center [868, 245] width 1090 height 51
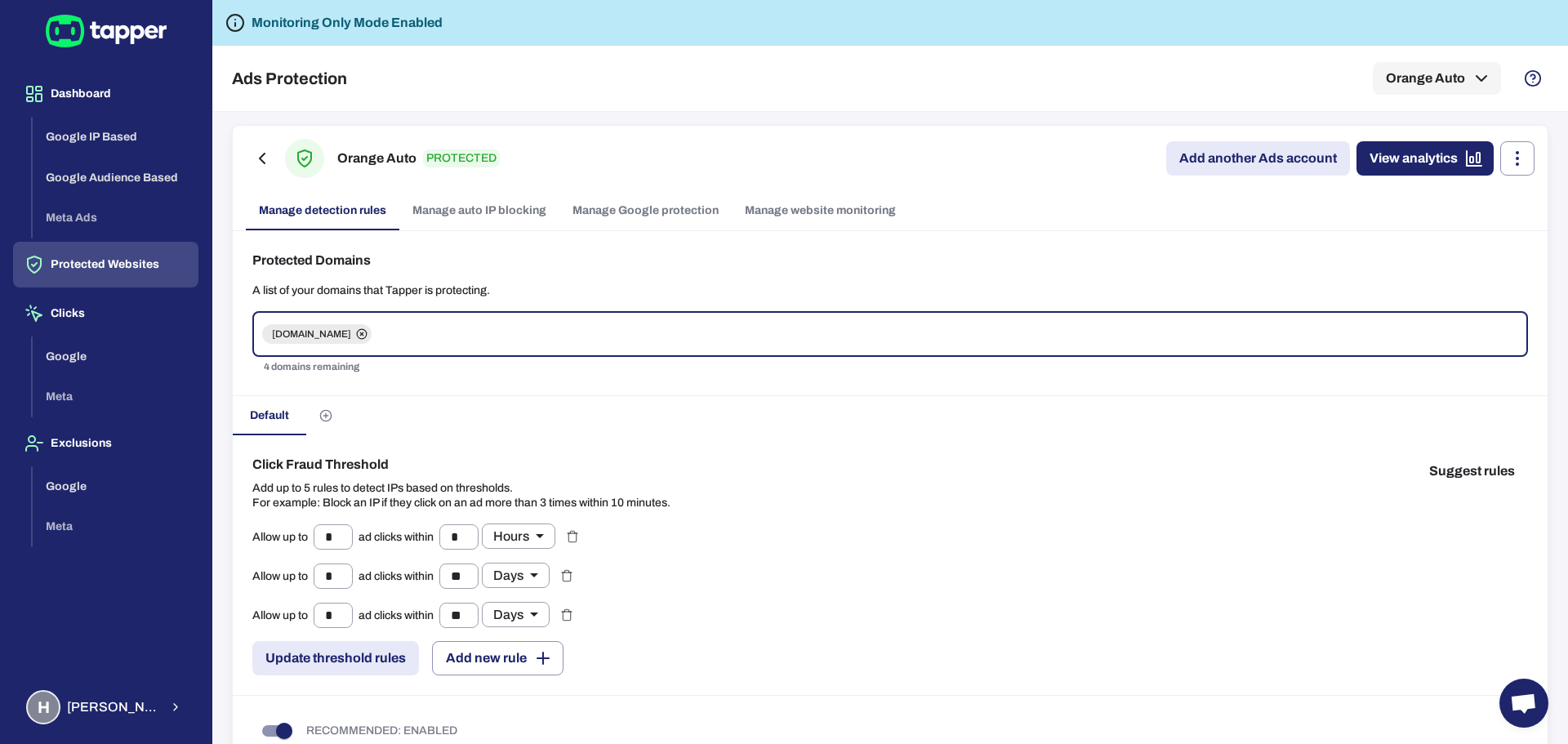
click at [504, 211] on link "Manage auto IP blocking" at bounding box center [480, 211] width 160 height 39
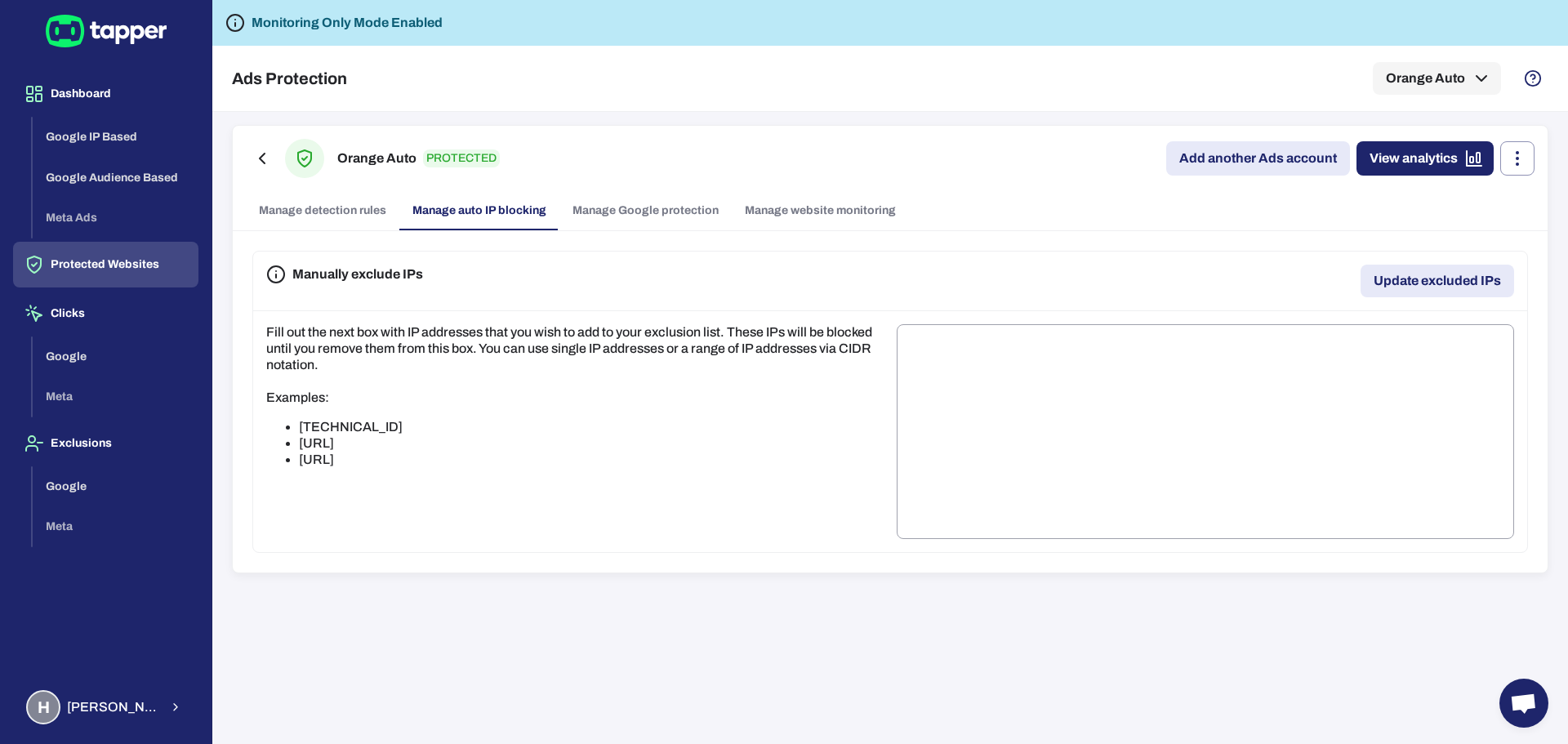
click at [619, 213] on link "Manage Google protection" at bounding box center [645, 211] width 172 height 39
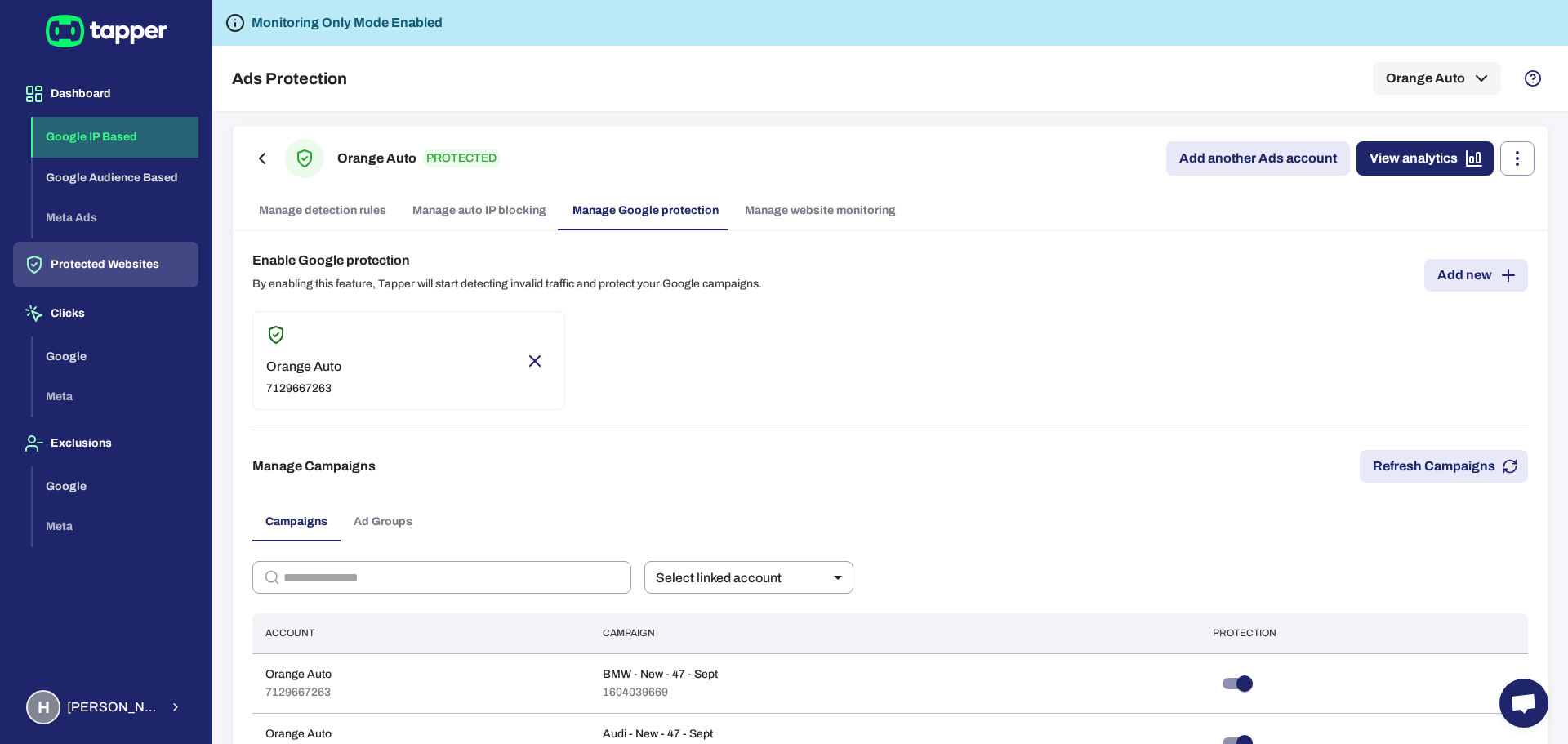
click at [94, 132] on button "Google IP Based" at bounding box center [116, 137] width 166 height 40
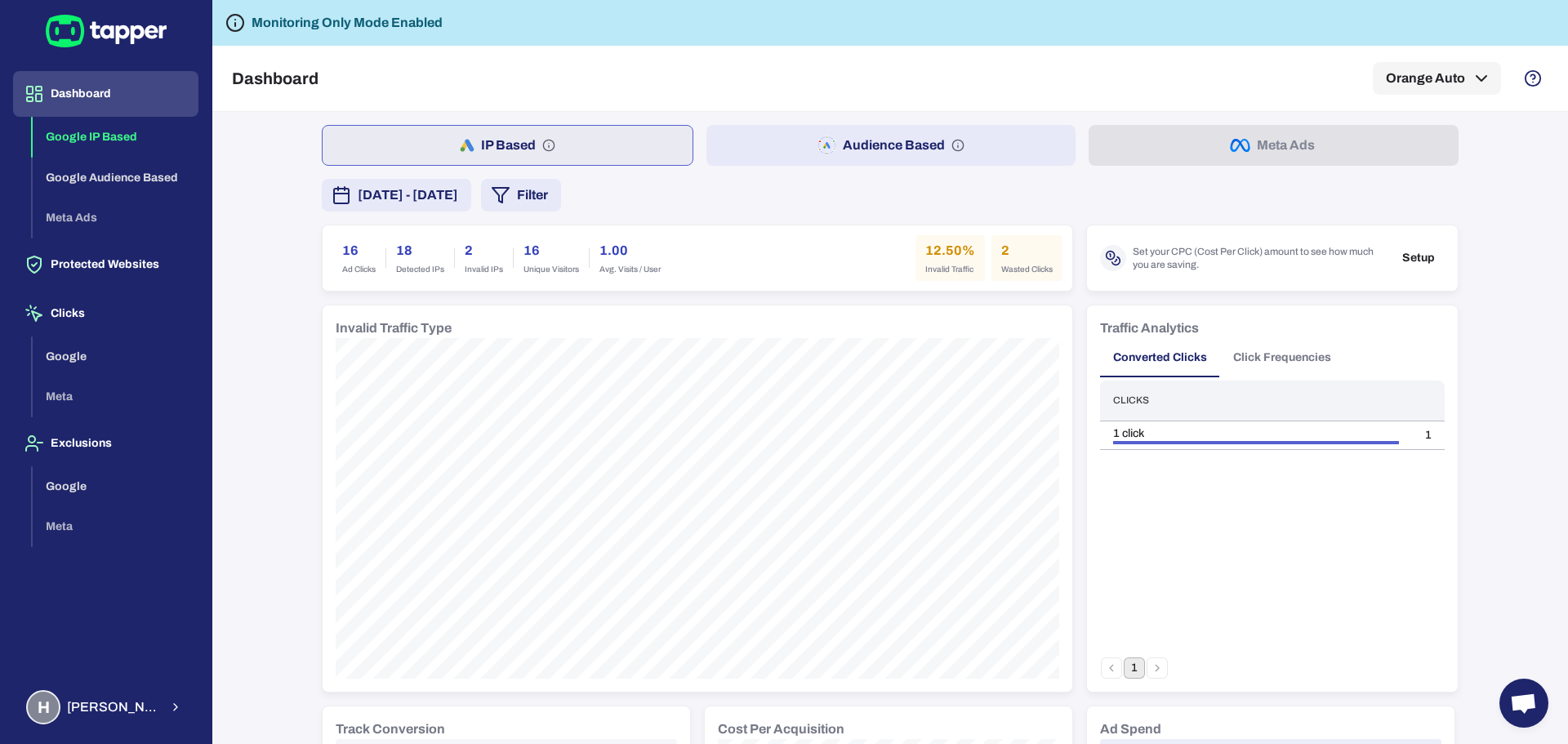
click at [458, 197] on span "[DATE] - [DATE]" at bounding box center [407, 195] width 100 height 19
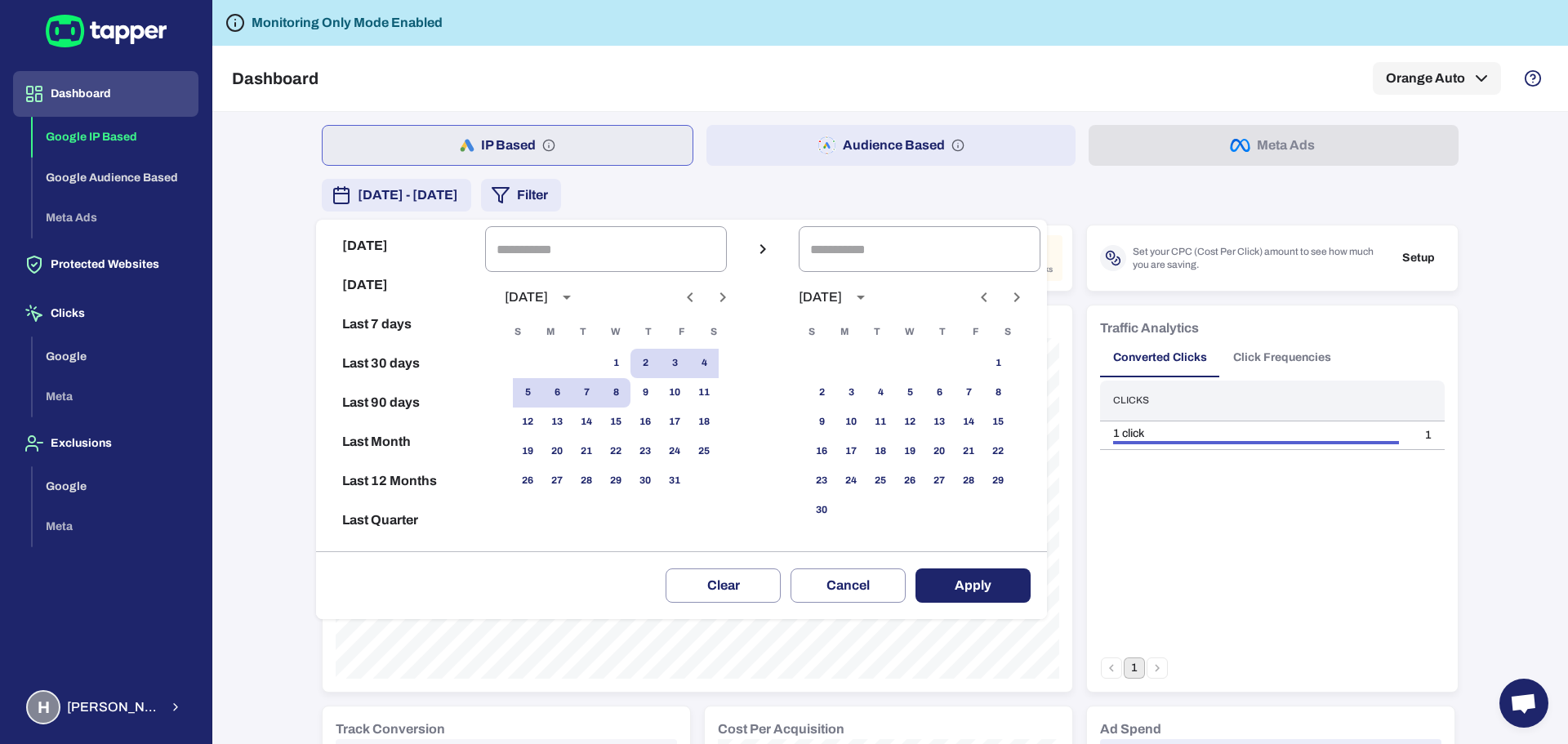
click at [795, 82] on div at bounding box center [784, 372] width 1568 height 744
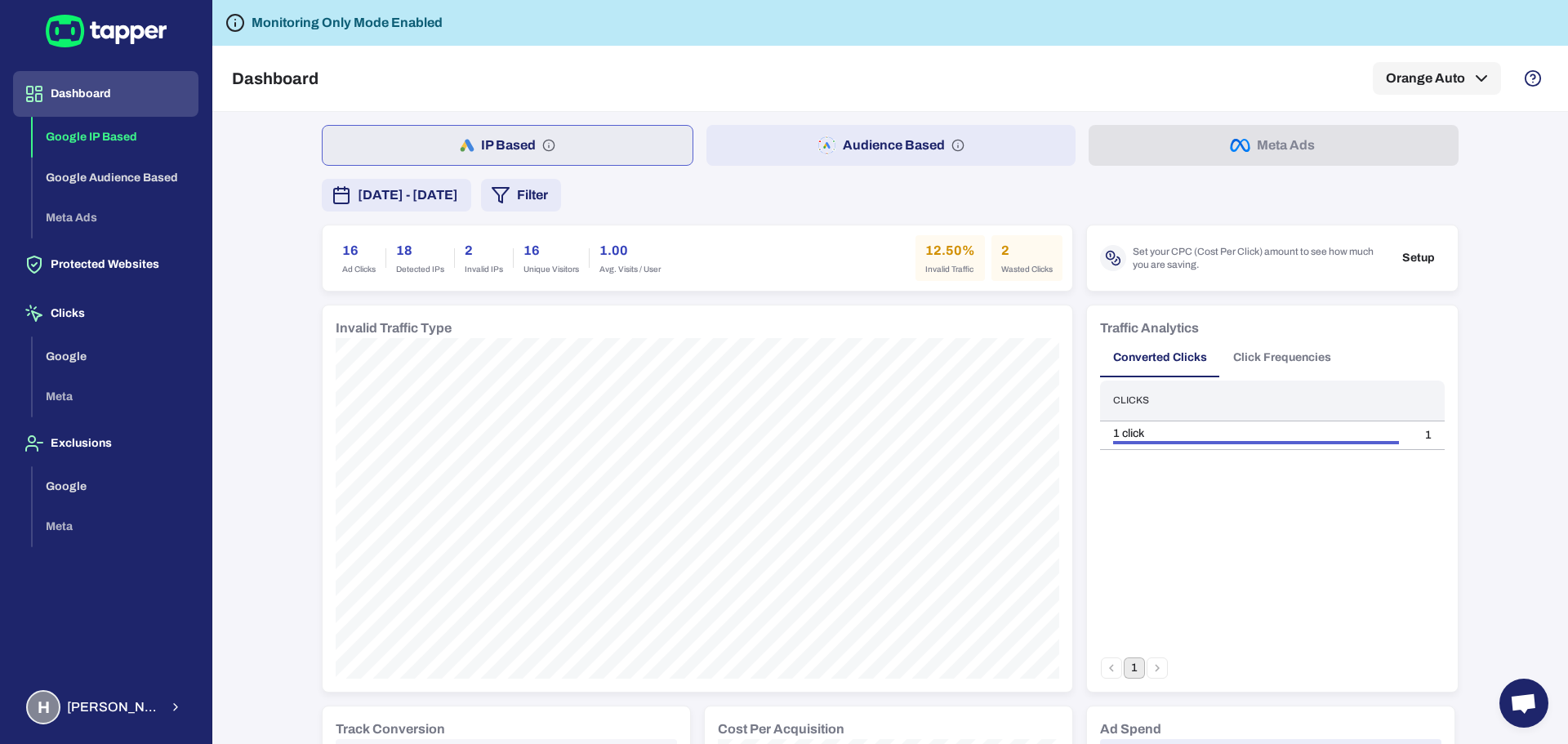
click at [454, 202] on span "[DATE] - [DATE]" at bounding box center [407, 195] width 100 height 19
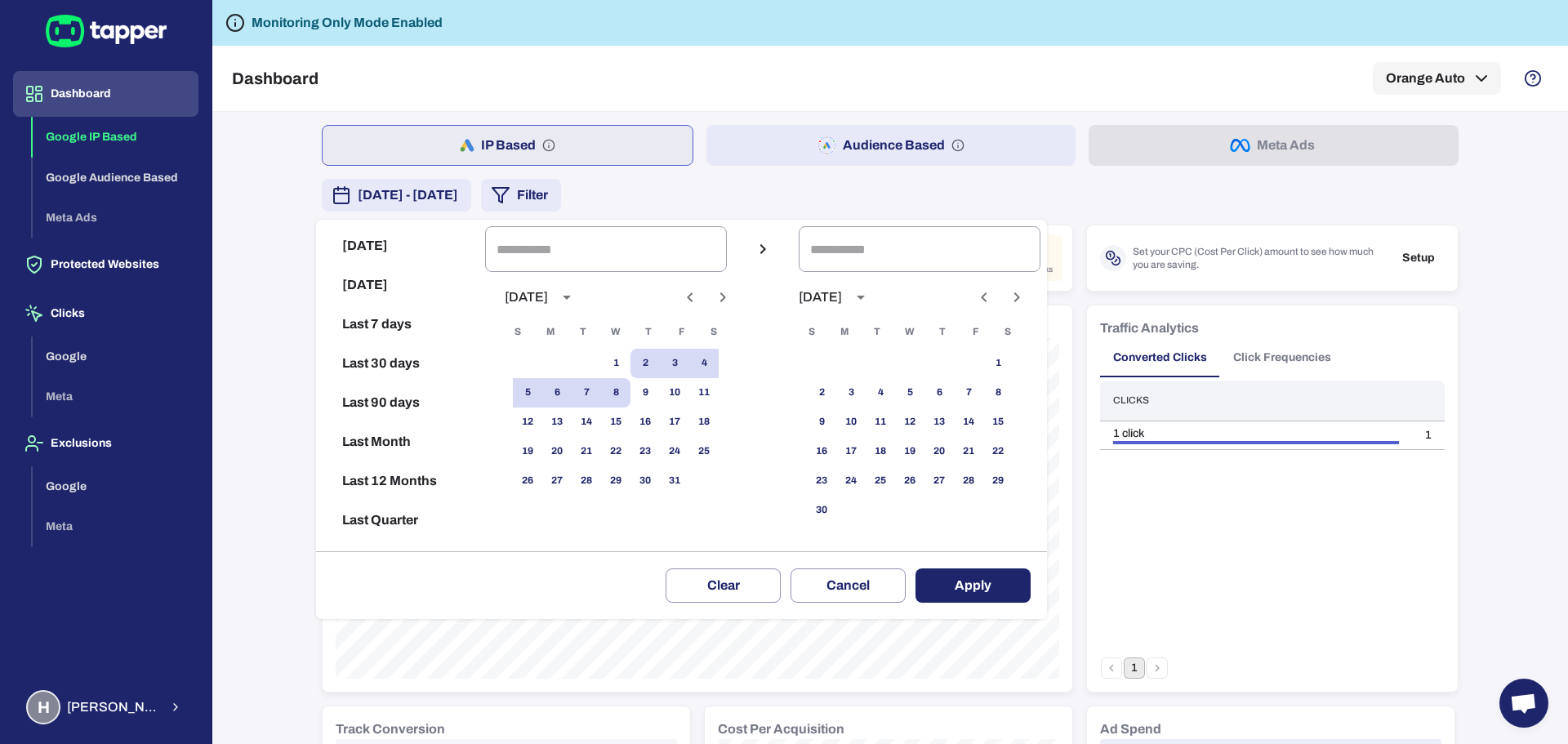
click at [417, 247] on button "[DATE]" at bounding box center [401, 245] width 156 height 39
type input "**********"
click at [981, 594] on button "Apply" at bounding box center [973, 585] width 116 height 35
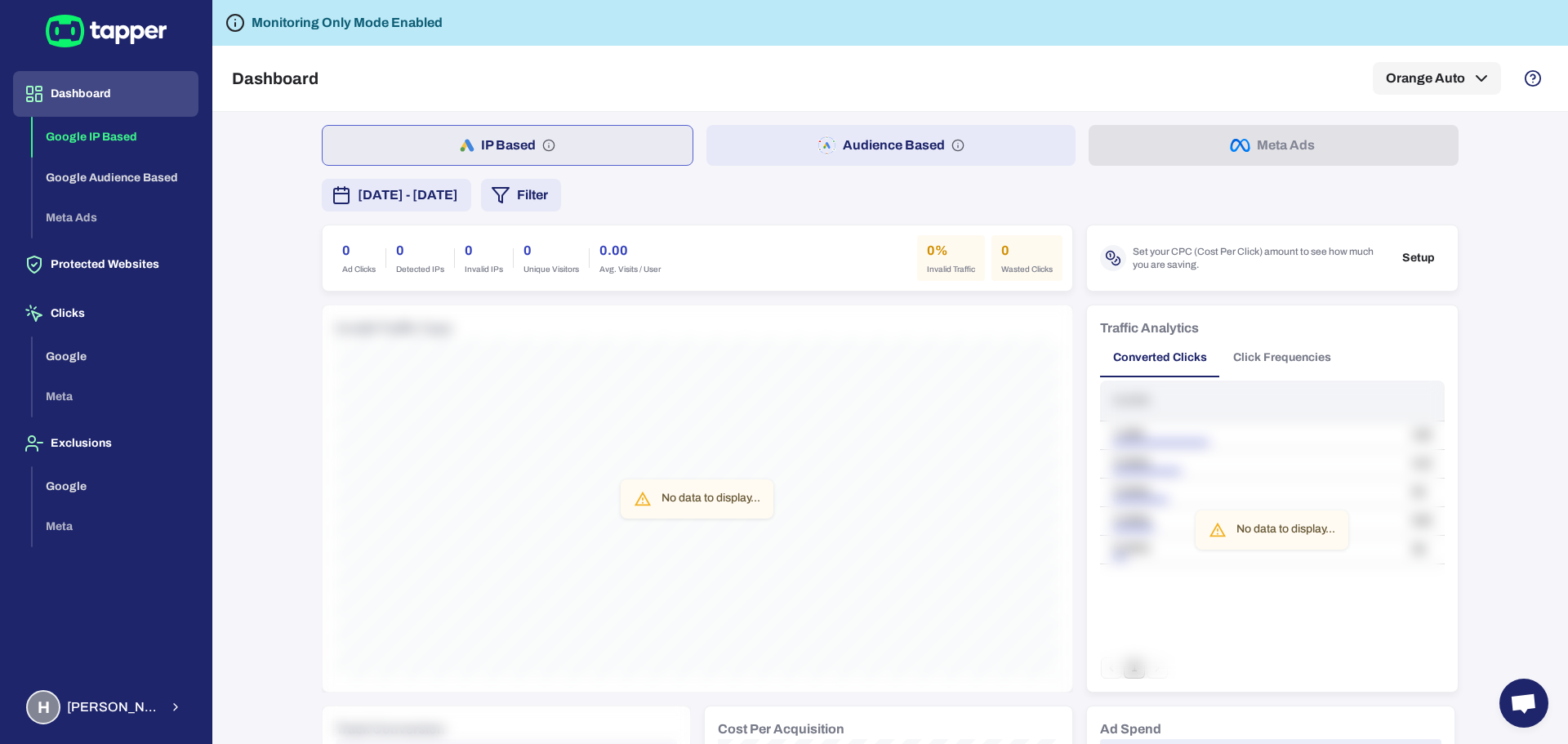
click at [1463, 94] on div "Dashboard Orange Auto" at bounding box center [890, 78] width 1317 height 65
click at [1466, 85] on button "Orange Auto" at bounding box center [1437, 78] width 128 height 33
click at [835, 202] on div at bounding box center [784, 372] width 1568 height 744
click at [913, 147] on button "Audience Based" at bounding box center [892, 145] width 370 height 40
drag, startPoint x: 1242, startPoint y: 139, endPoint x: 1242, endPoint y: 149, distance: 10.0
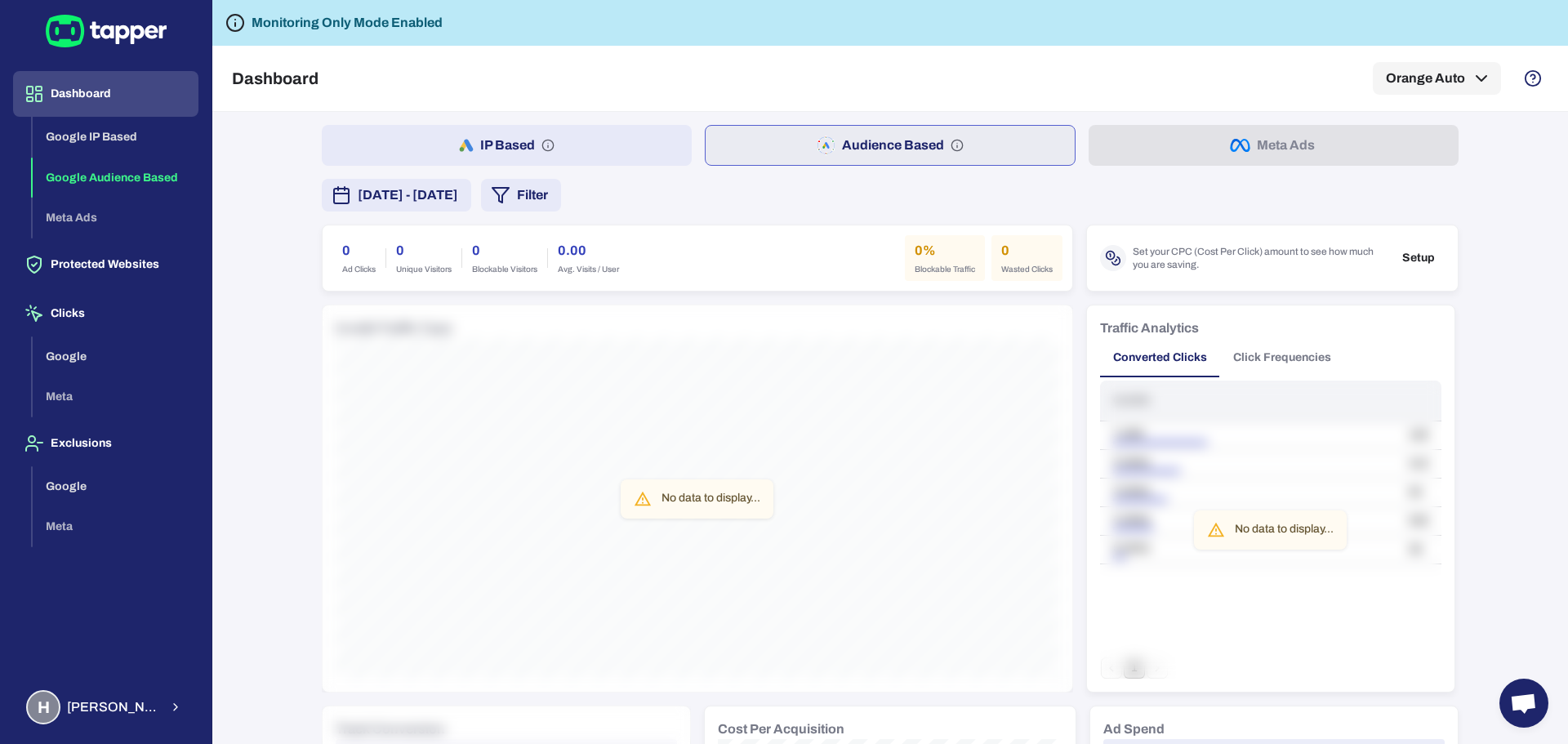
click at [1242, 148] on div "IP Based Audience Based Meta Ads" at bounding box center [891, 145] width 1137 height 40
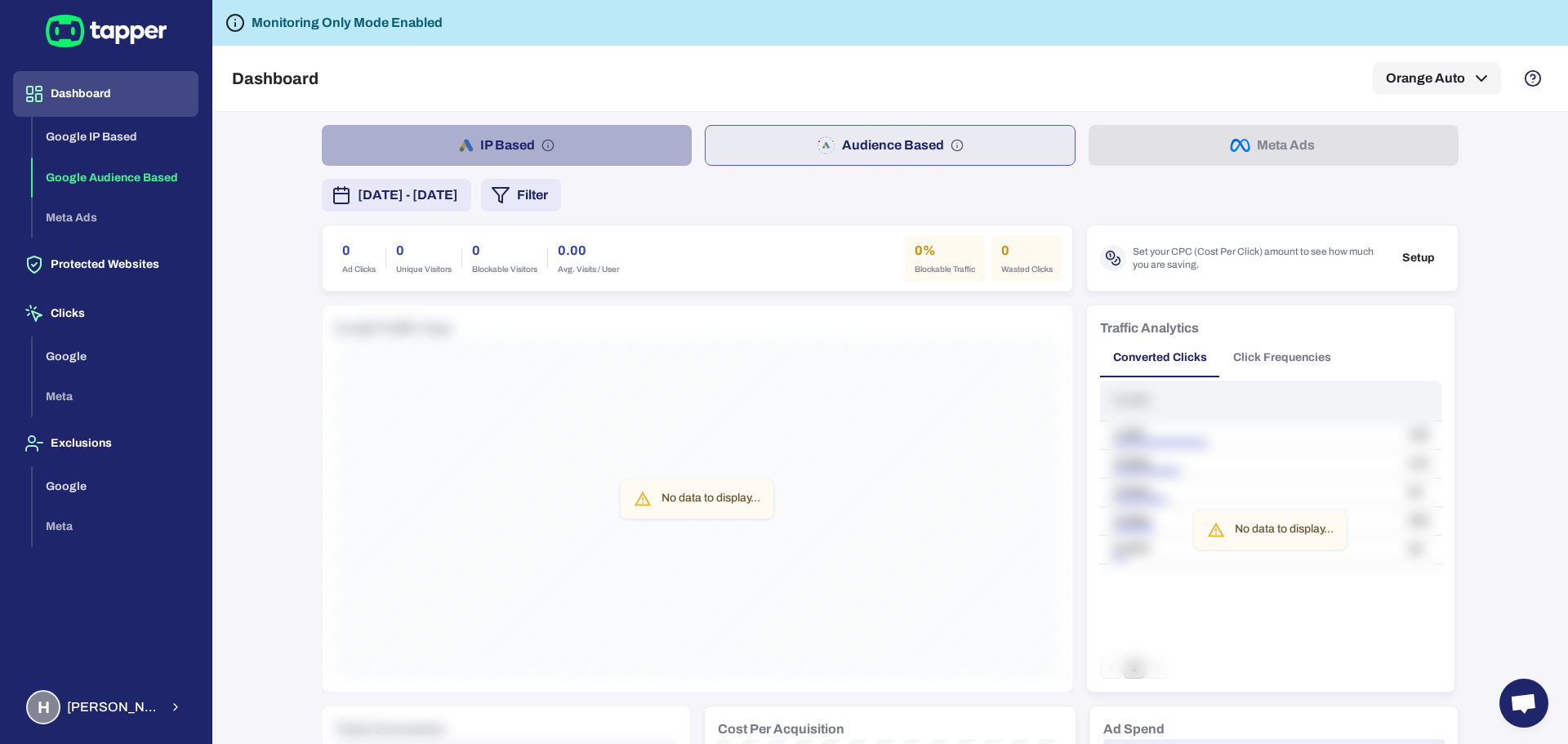
click at [468, 155] on button "IP Based" at bounding box center [507, 145] width 370 height 40
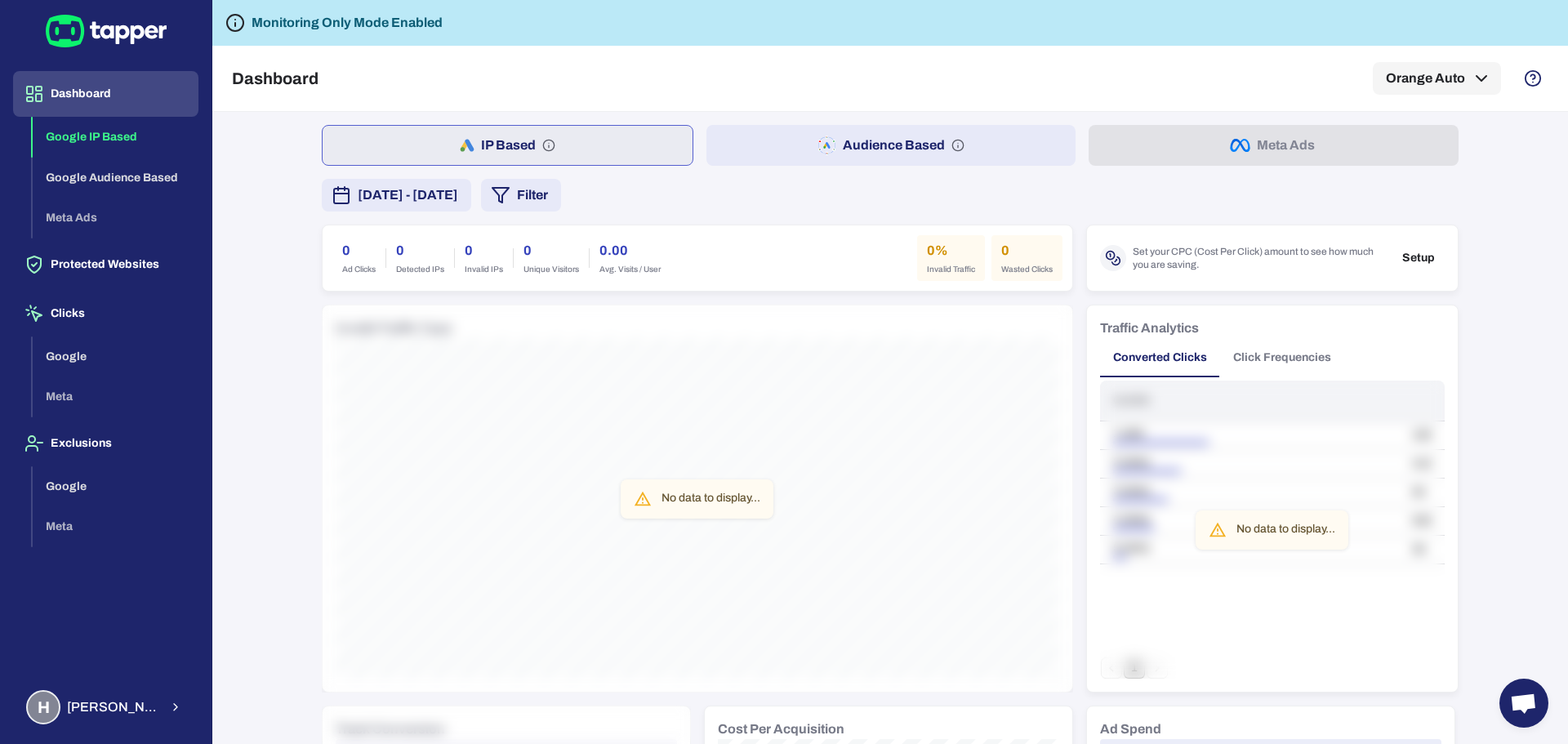
drag, startPoint x: 104, startPoint y: 105, endPoint x: 155, endPoint y: 83, distance: 55.5
click at [104, 105] on button "Dashboard" at bounding box center [105, 94] width 186 height 46
